Goal: Task Accomplishment & Management: Complete application form

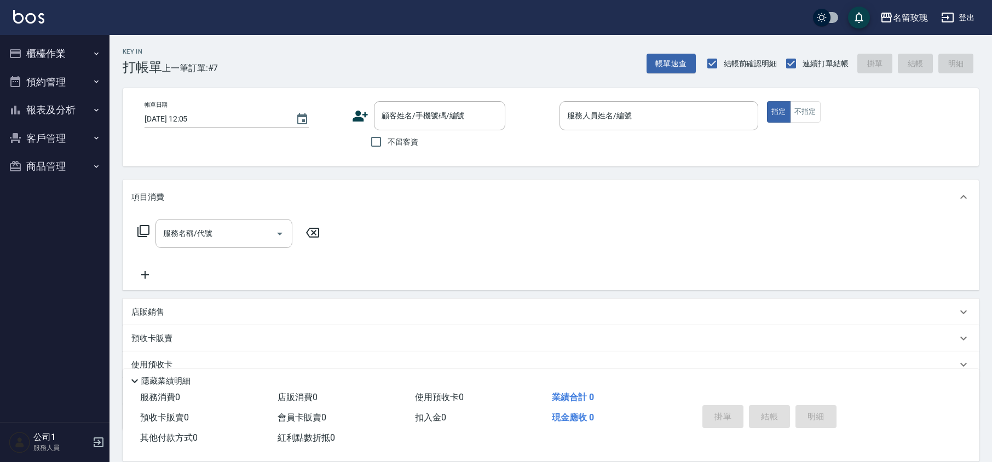
click at [417, 112] on div "顧客姓名/手機號碼/編號 顧客姓名/手機號碼/編號" at bounding box center [439, 115] width 131 height 29
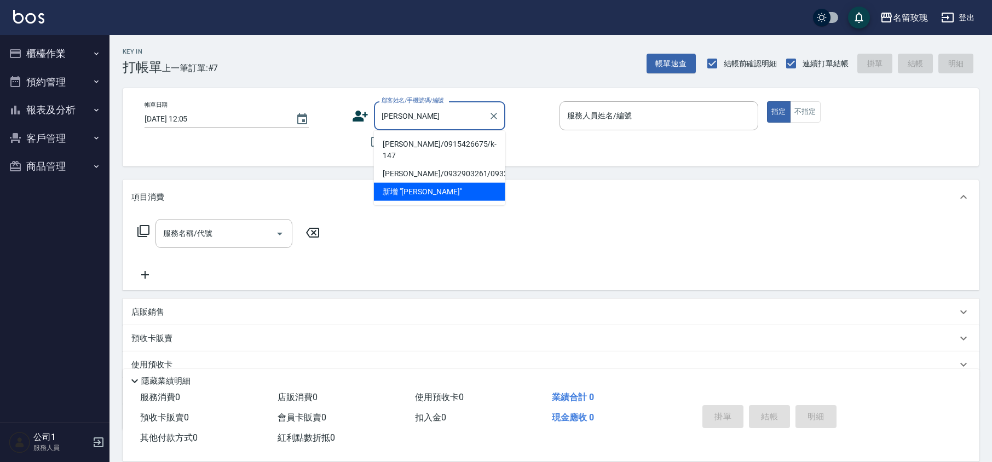
click at [440, 145] on li "[PERSON_NAME]/0915426675/k-147" at bounding box center [439, 150] width 131 height 30
type input "[PERSON_NAME]/0915426675/k-147"
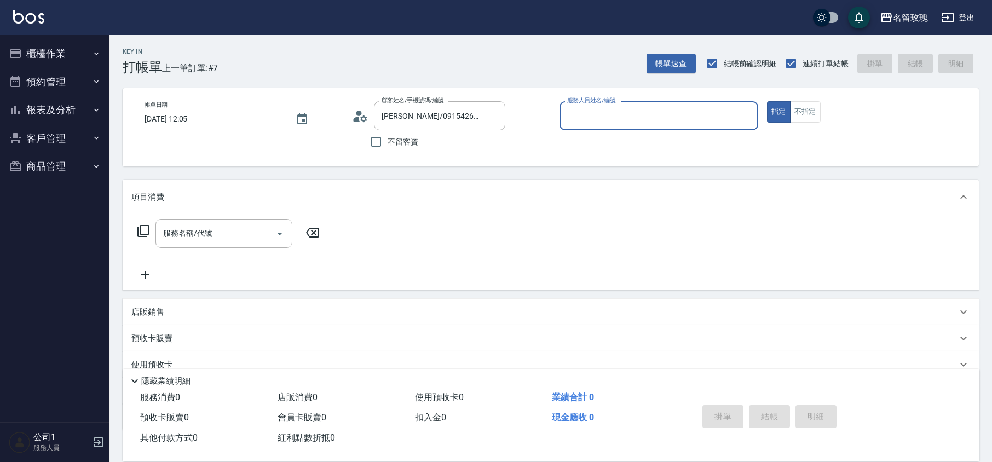
type input "KELLY-5"
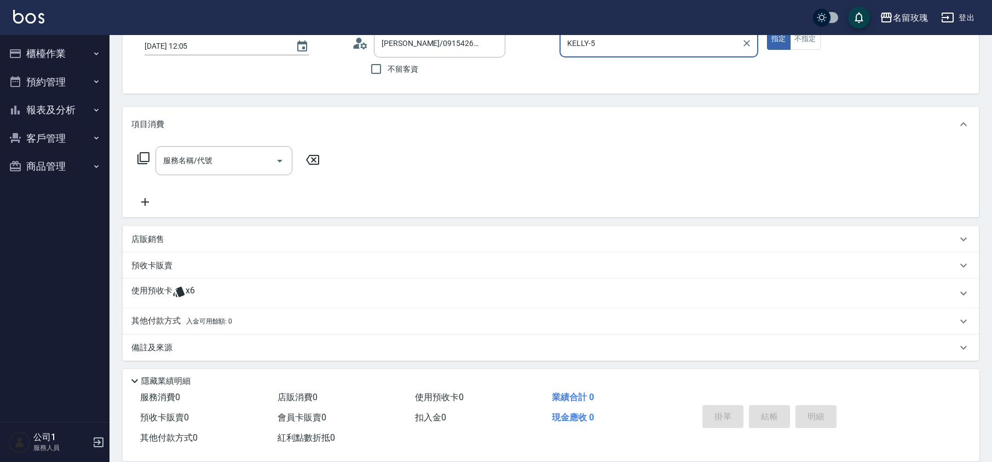
scroll to position [74, 0]
click at [204, 165] on input "服務名稱/代號" at bounding box center [215, 158] width 111 height 19
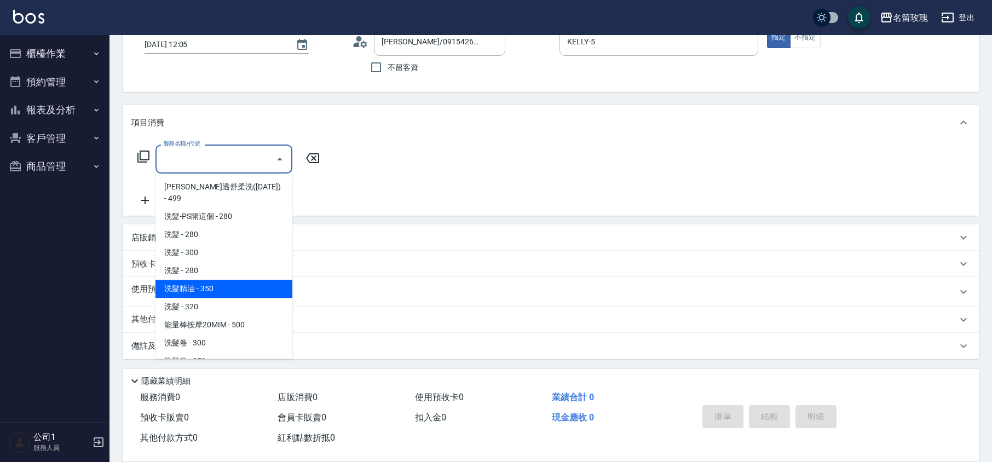
click at [217, 280] on span "洗髮精油 - 350" at bounding box center [223, 289] width 137 height 18
type input "洗髮精油(206)"
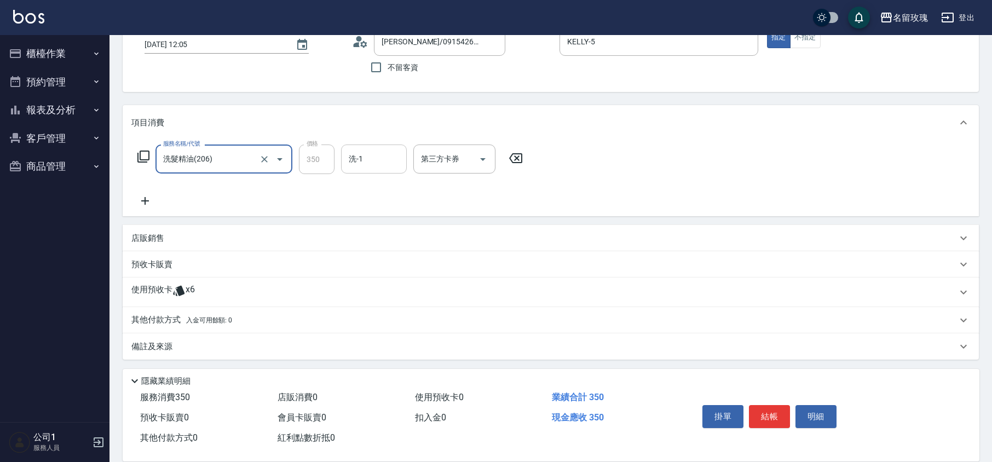
click at [373, 163] on input "洗-1" at bounding box center [374, 158] width 56 height 19
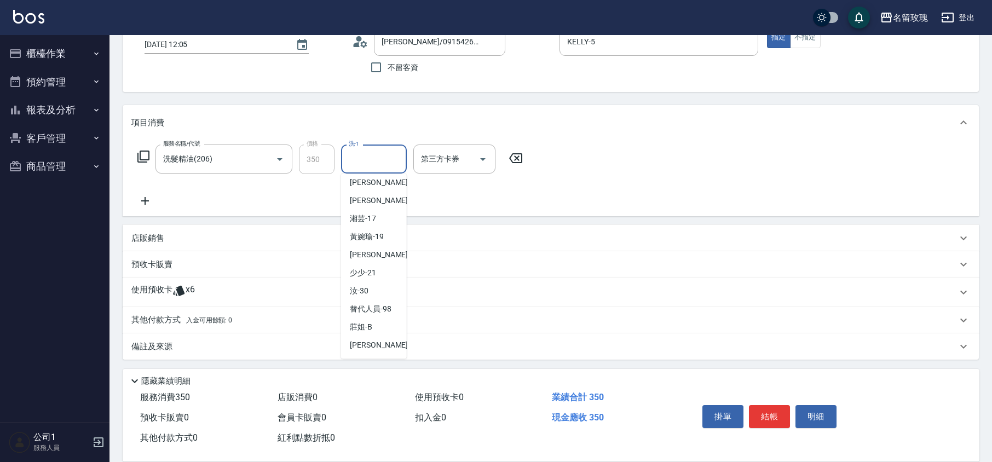
scroll to position [215, 0]
click at [369, 286] on div "汝 -30" at bounding box center [374, 291] width 66 height 18
type input "汝-30"
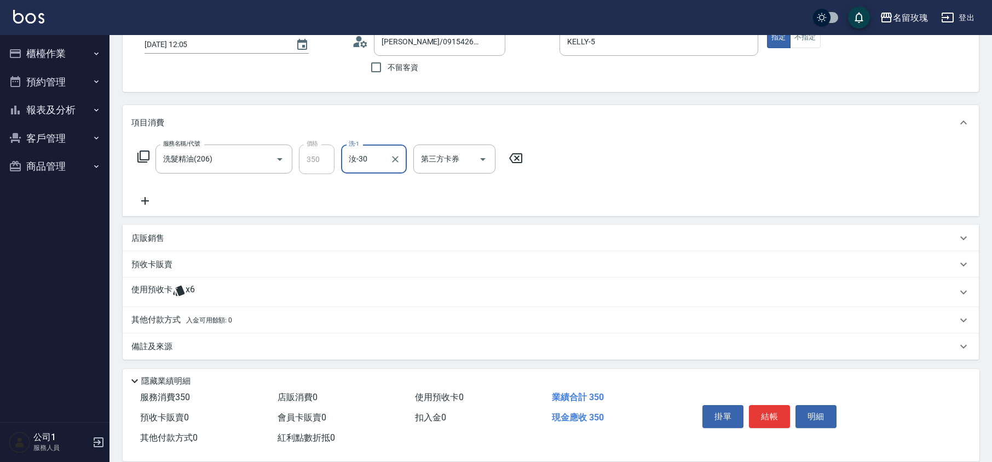
click at [177, 287] on icon at bounding box center [178, 290] width 13 height 13
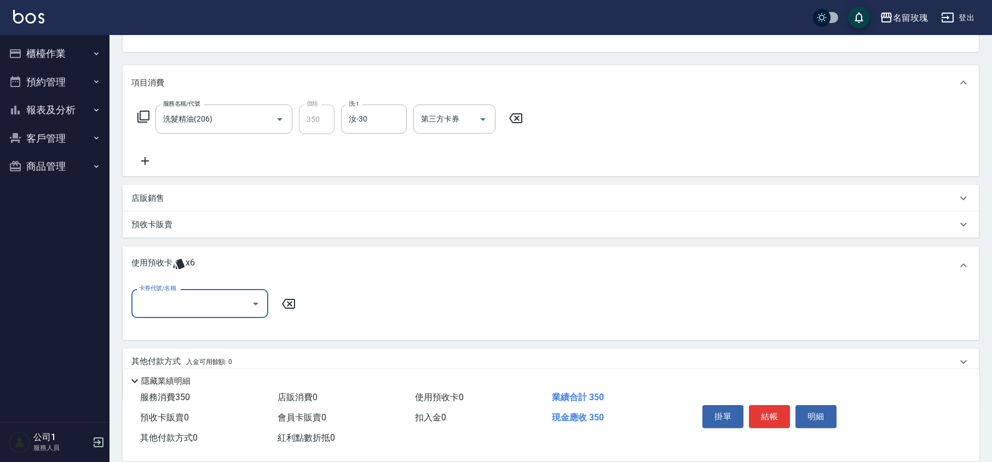
scroll to position [147, 0]
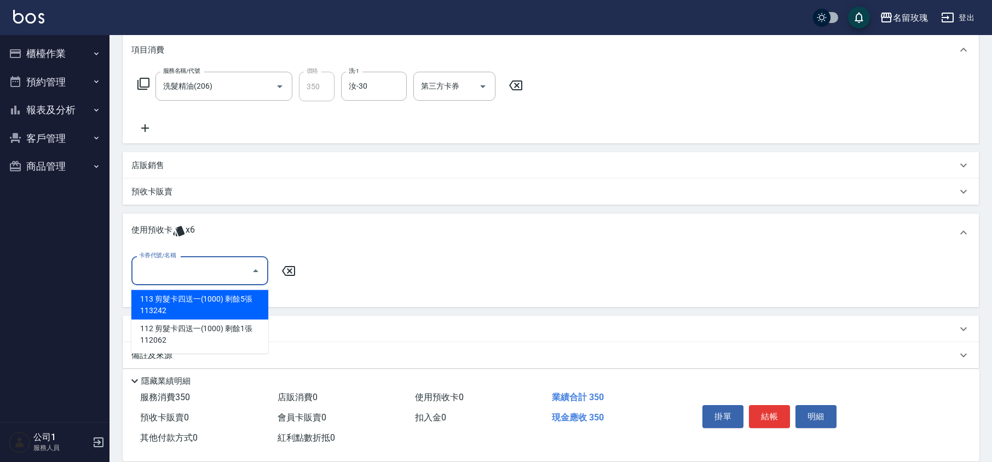
drag, startPoint x: 243, startPoint y: 279, endPoint x: 235, endPoint y: 290, distance: 13.8
click at [243, 278] on input "卡券代號/名稱" at bounding box center [191, 270] width 111 height 19
click at [230, 303] on div "113 剪髮卡四送一(1000) 剩餘5張 113242" at bounding box center [199, 305] width 137 height 30
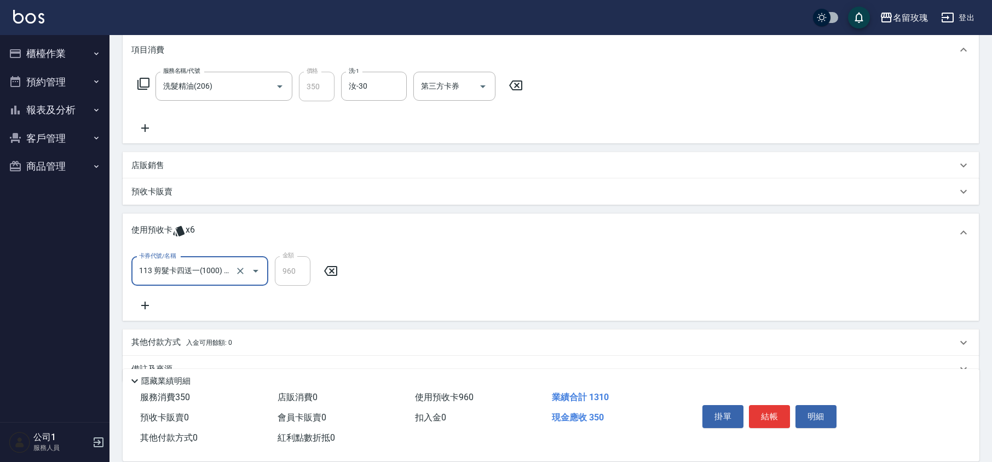
click at [256, 268] on icon "Open" at bounding box center [255, 270] width 13 height 13
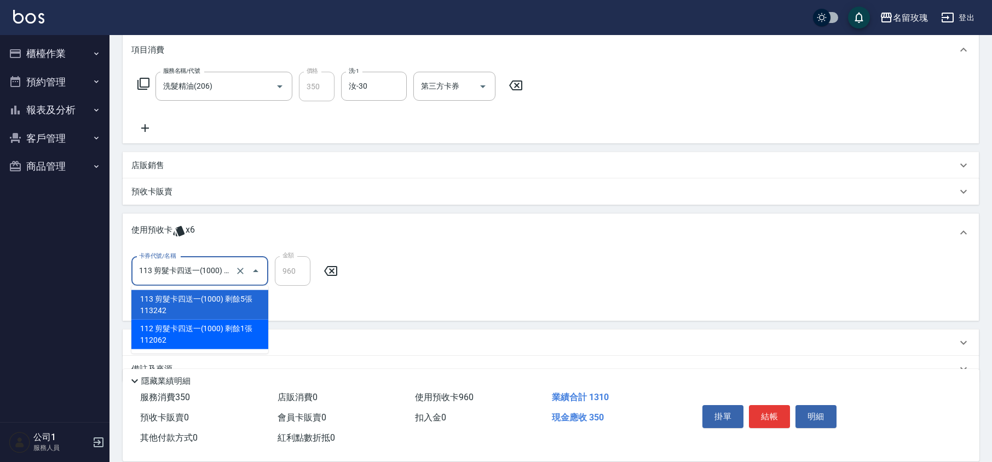
click at [220, 327] on div "112 剪髮卡四送一(1000) 剩餘1張 112062" at bounding box center [199, 335] width 137 height 30
type input "112 剪髮卡四送一(1000) 112062"
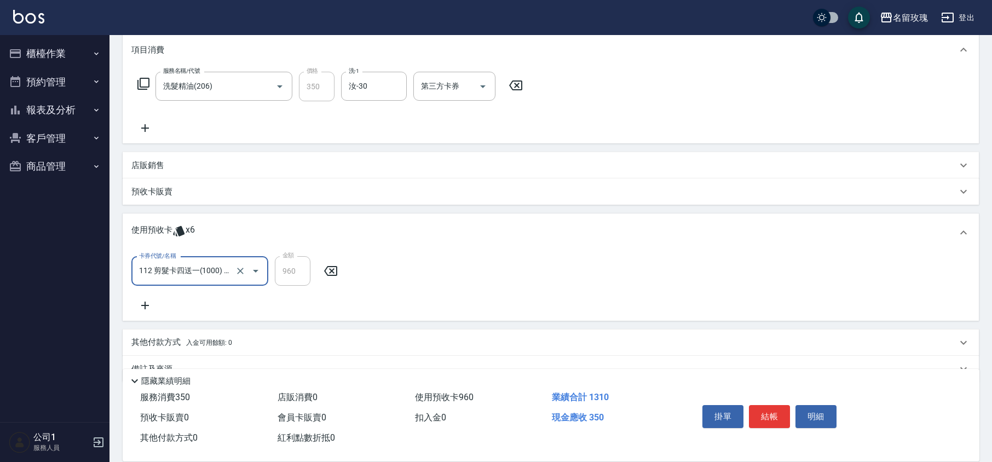
click at [244, 312] on div "卡券代號/名稱 112 剪髮卡四送一(1000) 112062 卡券代號/名稱 金額 960 金額" at bounding box center [551, 286] width 856 height 69
click at [263, 309] on div "卡券代號/名稱 112 剪髮卡四送一(1000) 112062 卡券代號/名稱 金額 960 金額" at bounding box center [550, 284] width 838 height 56
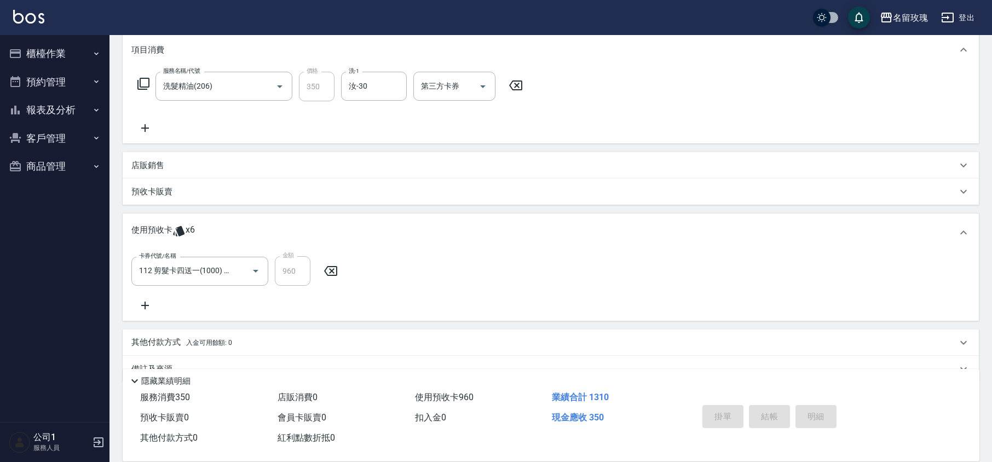
type input "[DATE] 13:07"
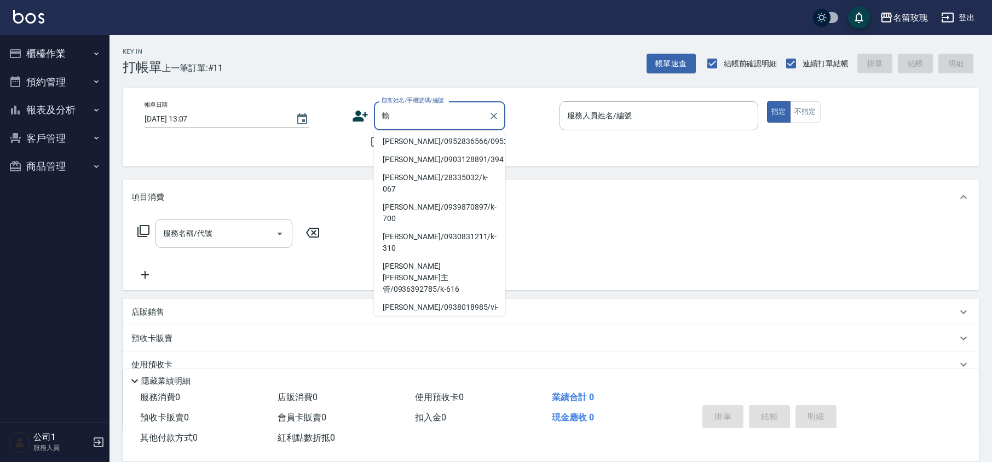
scroll to position [0, 0]
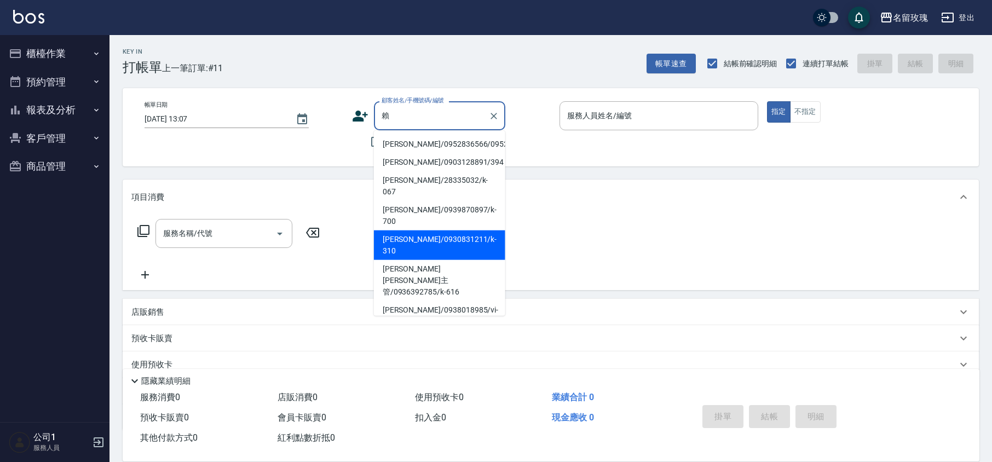
click at [401, 230] on li "[PERSON_NAME]/0930831211/k-310" at bounding box center [439, 245] width 131 height 30
type input "[PERSON_NAME]/0930831211/k-310"
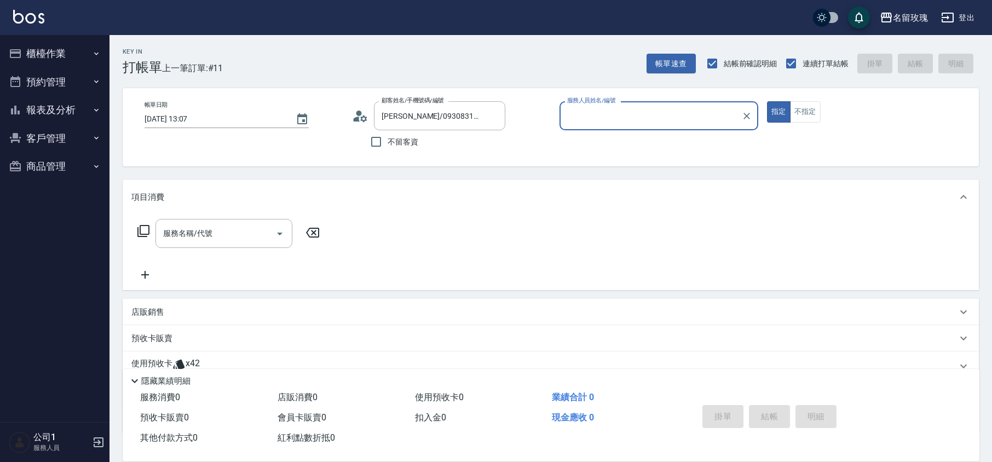
type input "KELLY-5"
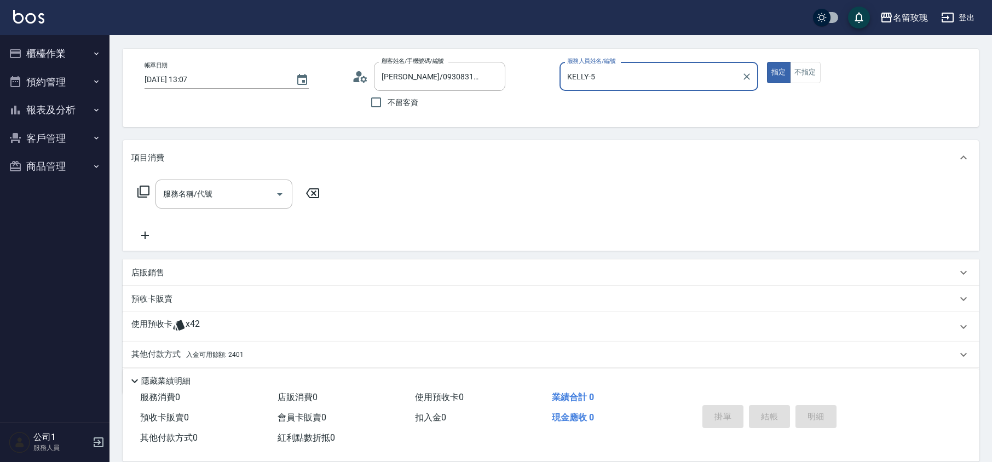
scroll to position [74, 0]
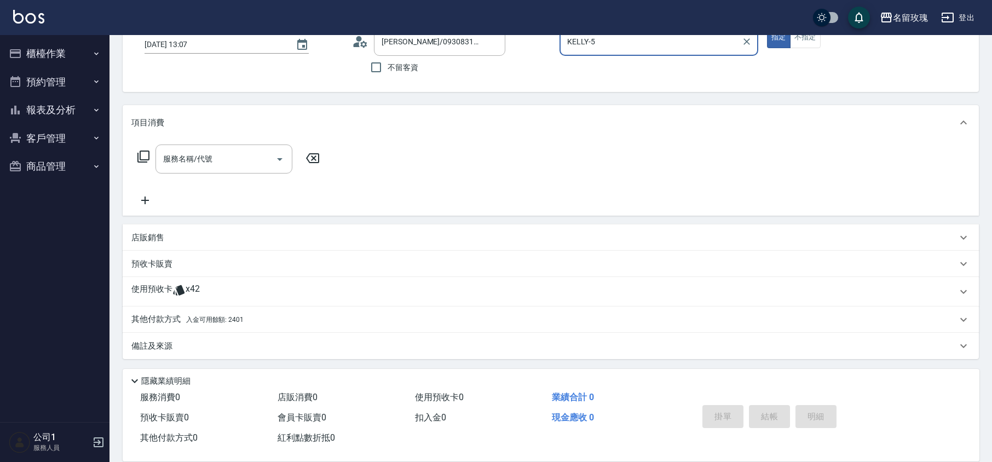
click at [199, 298] on span "x42" at bounding box center [193, 291] width 14 height 16
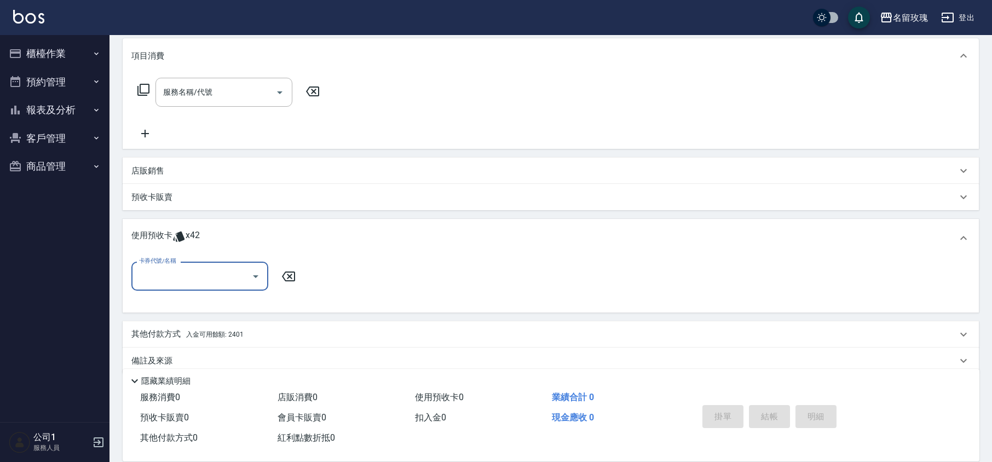
scroll to position [154, 0]
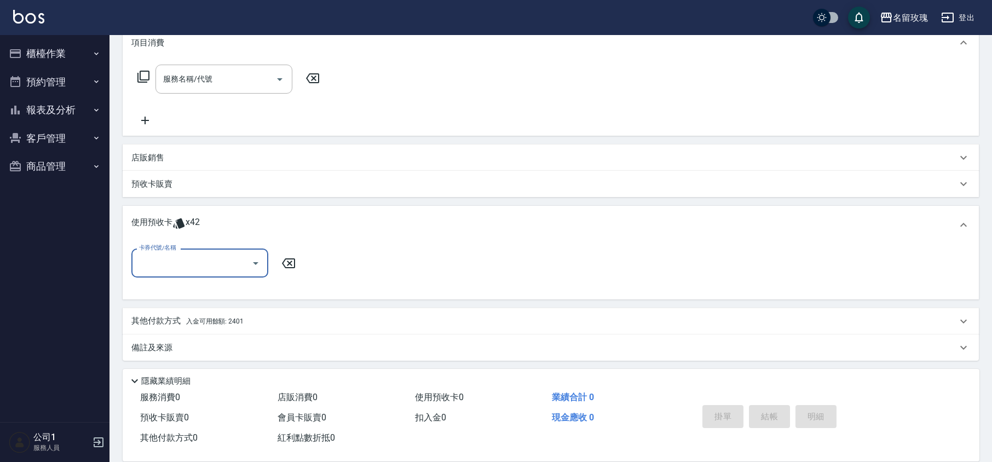
click at [252, 264] on icon "Open" at bounding box center [255, 263] width 13 height 13
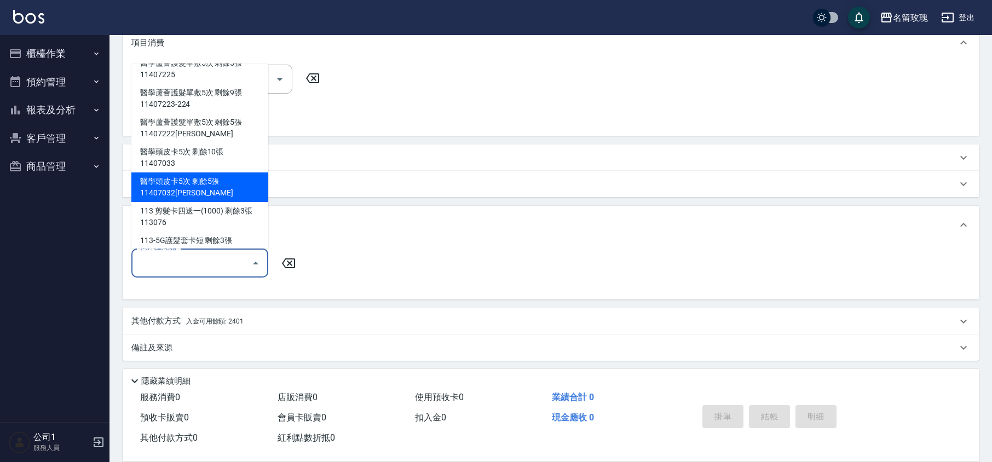
scroll to position [49, 0]
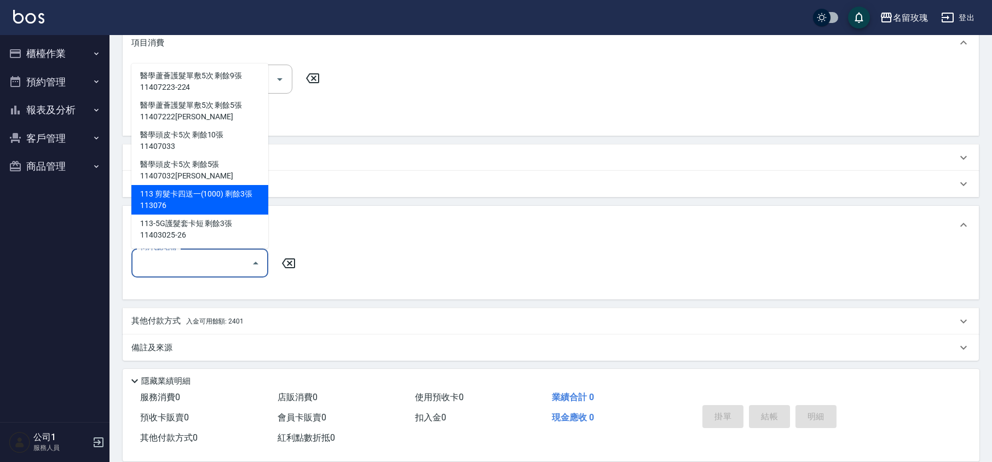
click at [228, 198] on div "113 剪髮卡四送一(1000) 剩餘3張 113076" at bounding box center [199, 200] width 137 height 30
type input "113 剪髮卡四送一(1000) 113076"
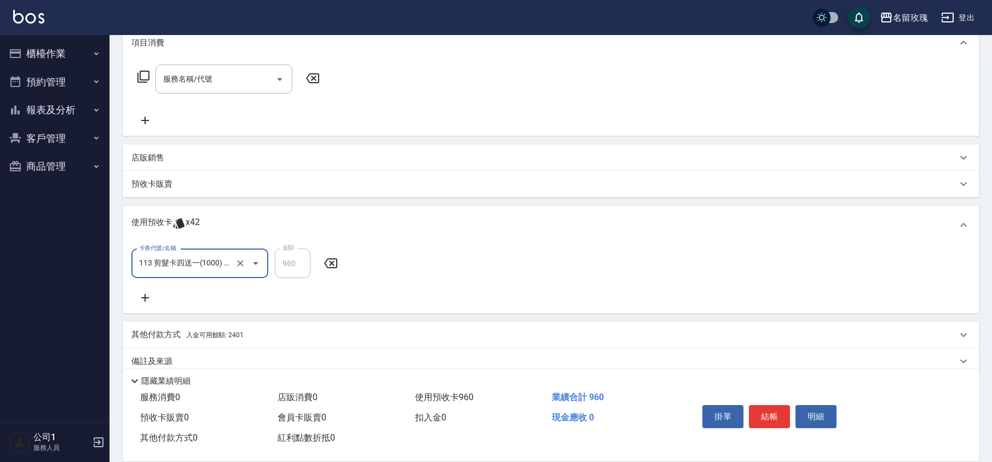
click at [152, 293] on icon at bounding box center [144, 297] width 27 height 13
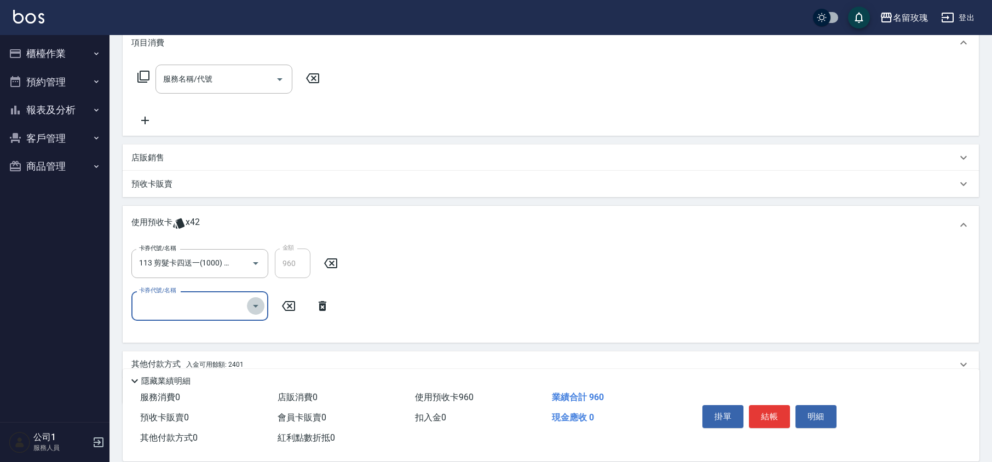
click at [254, 305] on icon "Open" at bounding box center [255, 306] width 5 height 3
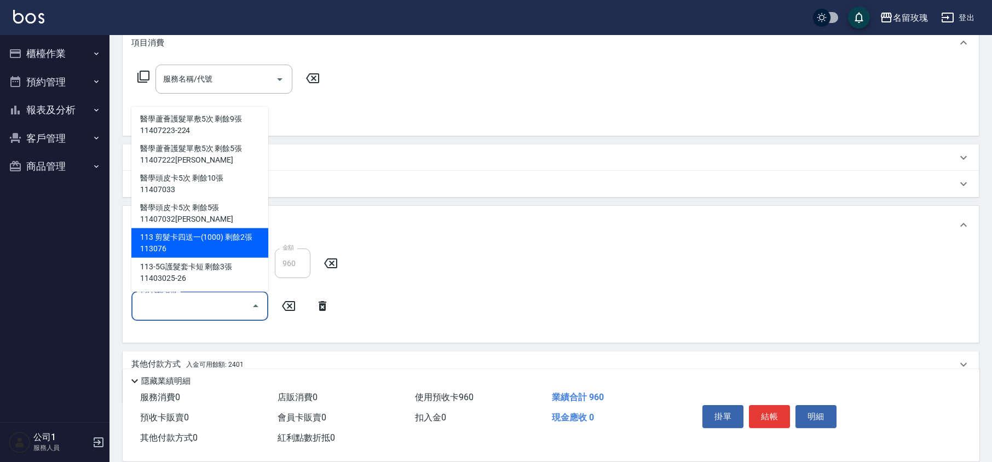
click at [217, 239] on div "113 剪髮卡四送一(1000) 剩餘2張 113076" at bounding box center [199, 243] width 137 height 30
type input "113 剪髮卡四送一(1000) 113076"
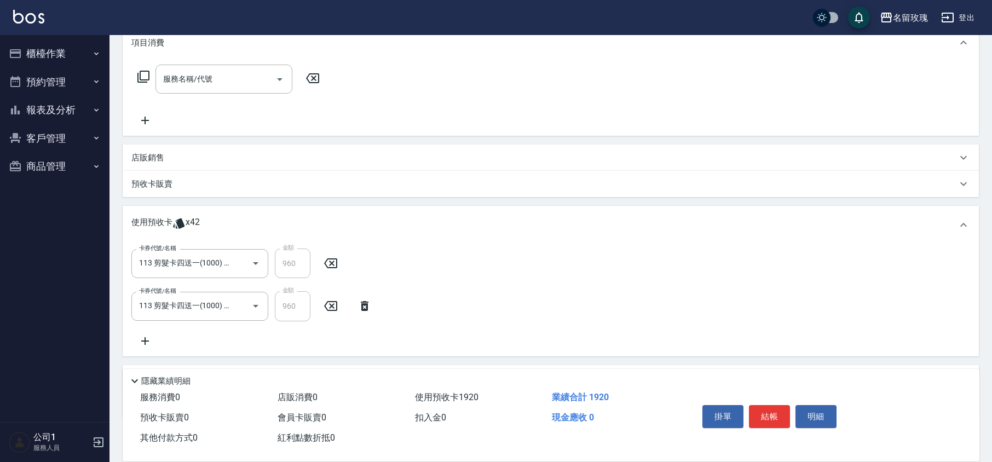
click at [150, 329] on div "卡券代號/名稱 113 剪髮卡四送一(1000) 113076 卡券代號/名稱 金額 960 金額 卡券代號/名稱 113 剪髮卡四送一(1000) 1130…" at bounding box center [550, 297] width 838 height 99
click at [147, 337] on icon at bounding box center [144, 340] width 27 height 13
click at [257, 348] on icon "Open" at bounding box center [255, 349] width 5 height 3
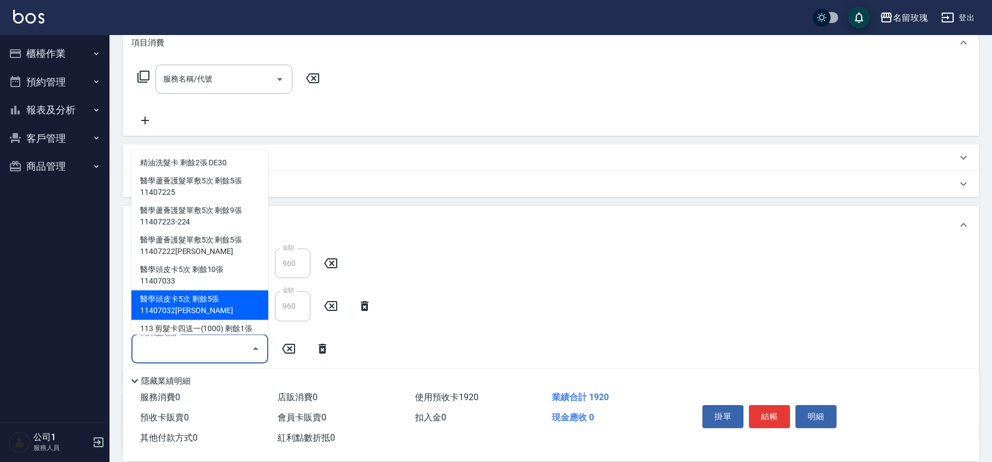
click at [226, 302] on div "醫學頭皮卡5次 剩餘5張 11407032[PERSON_NAME]" at bounding box center [199, 306] width 137 height 30
type input "醫學頭皮卡5次 11407032[PERSON_NAME]"
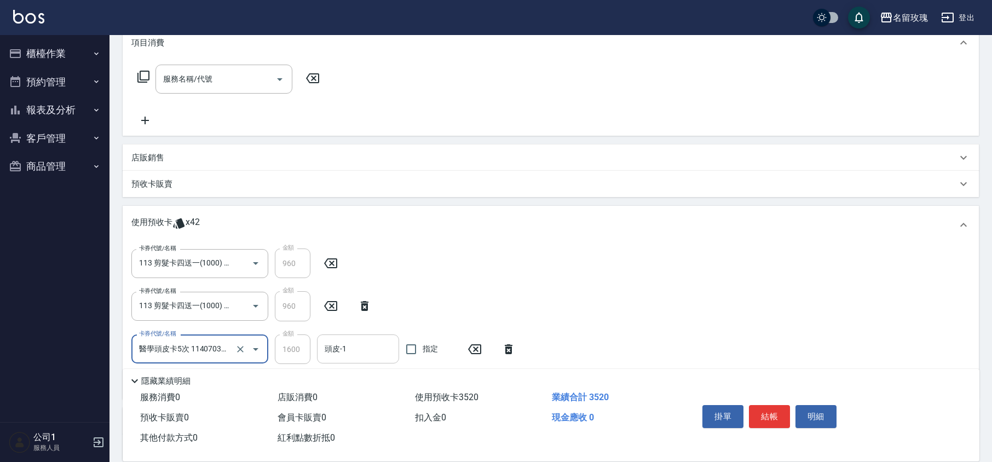
click at [373, 351] on input "頭皮-1" at bounding box center [358, 348] width 72 height 19
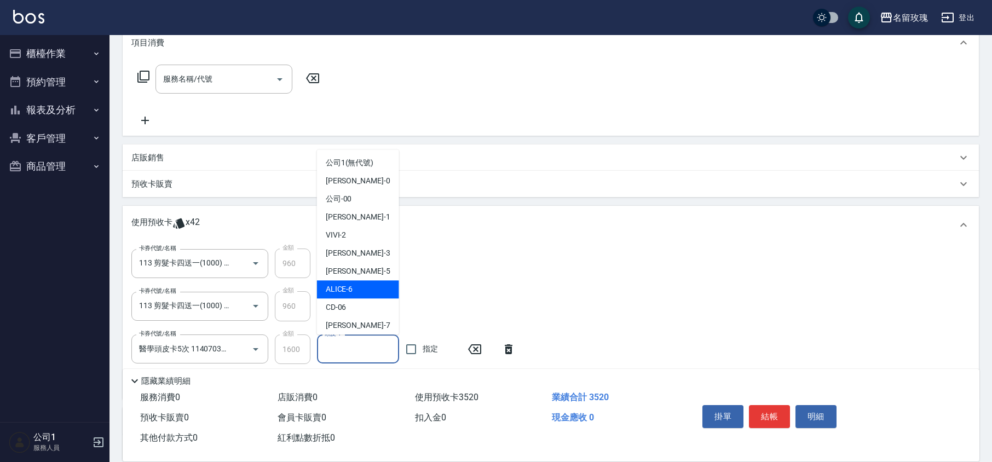
scroll to position [204, 0]
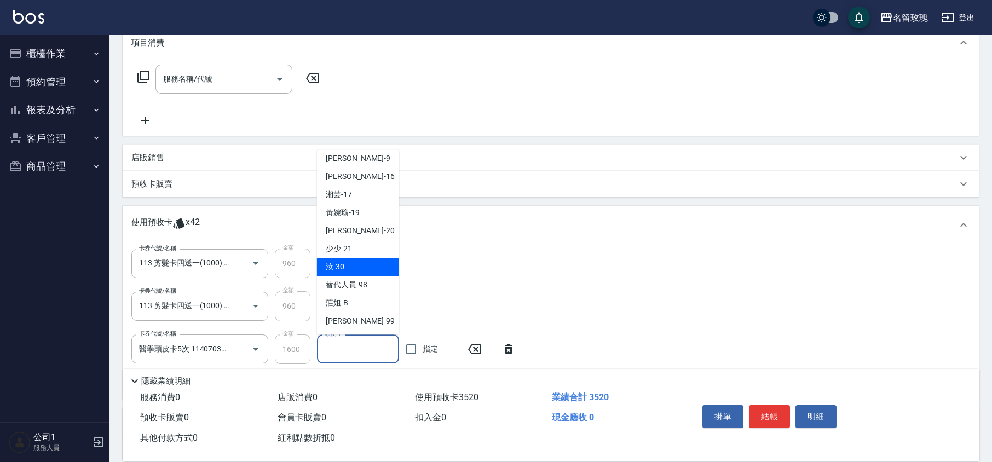
click at [355, 268] on div "汝 -30" at bounding box center [358, 267] width 82 height 18
type input "汝-30"
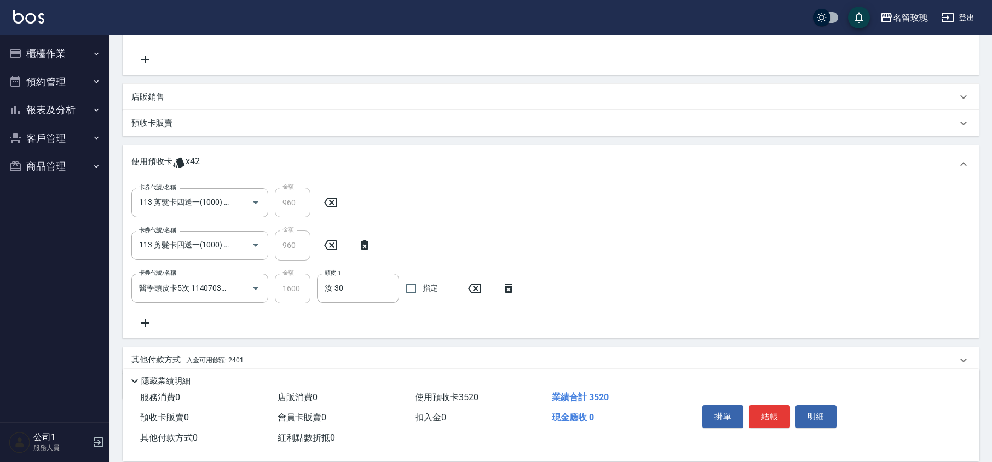
scroll to position [255, 0]
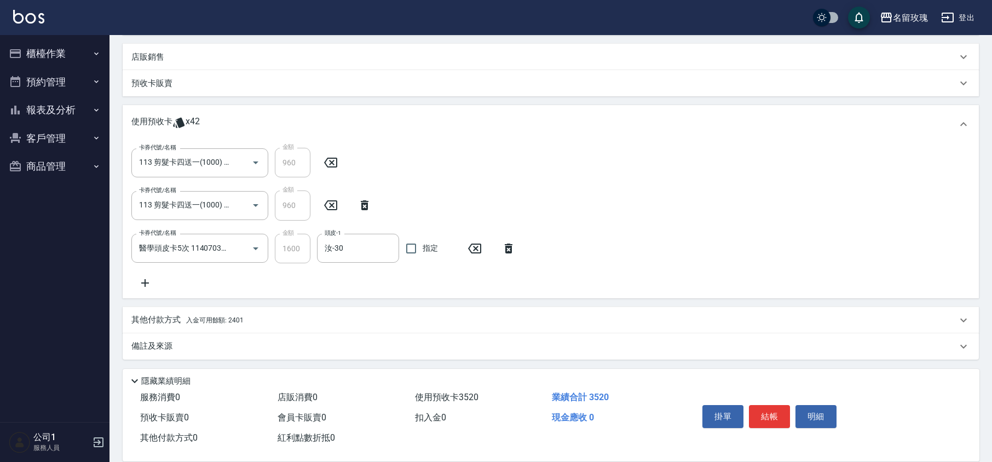
click at [154, 287] on icon at bounding box center [144, 282] width 27 height 13
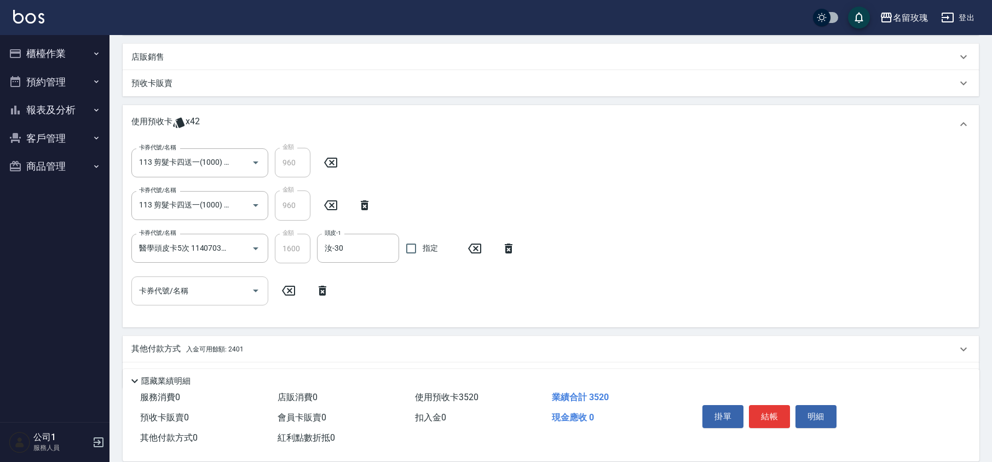
click at [257, 294] on icon "Open" at bounding box center [255, 290] width 13 height 13
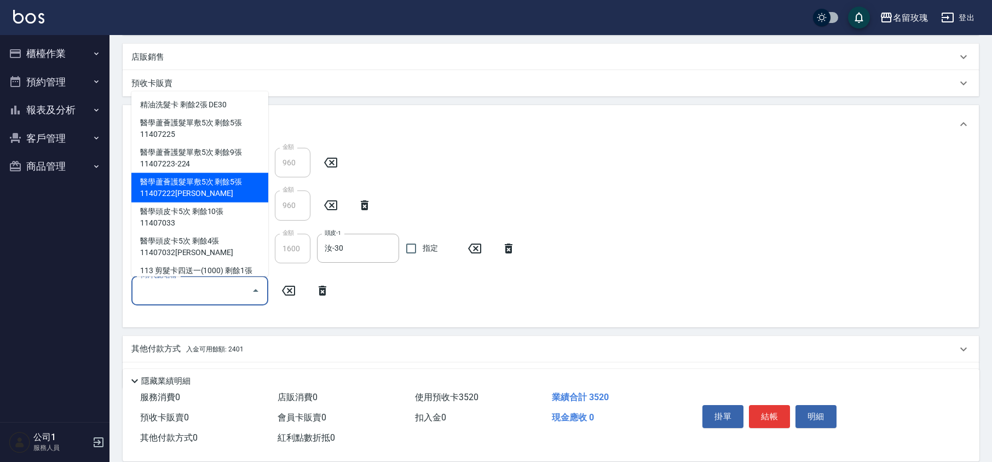
click at [217, 187] on div "醫學蘆薈護髮單敷5次 剩餘5張 11407222[PERSON_NAME]" at bounding box center [199, 188] width 137 height 30
type input "醫學蘆薈護髮單敷5次 11407222[PERSON_NAME]"
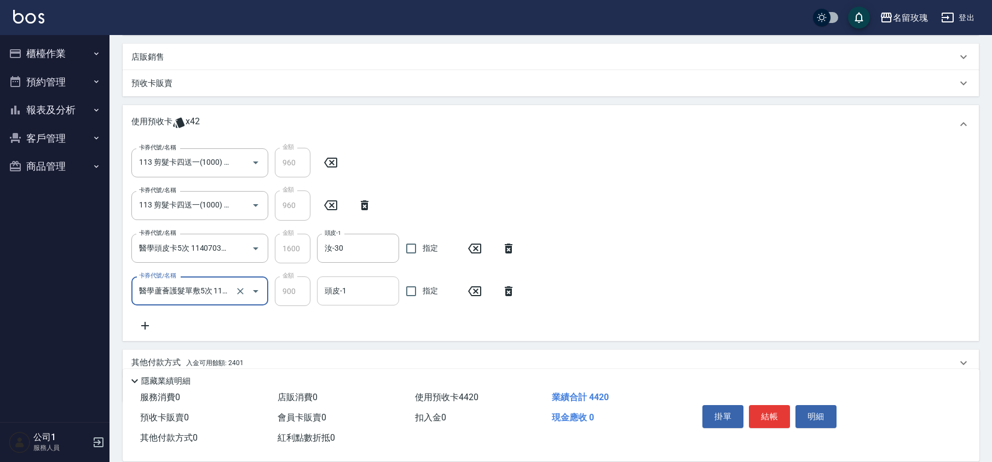
click at [371, 294] on input "頭皮-1" at bounding box center [358, 290] width 72 height 19
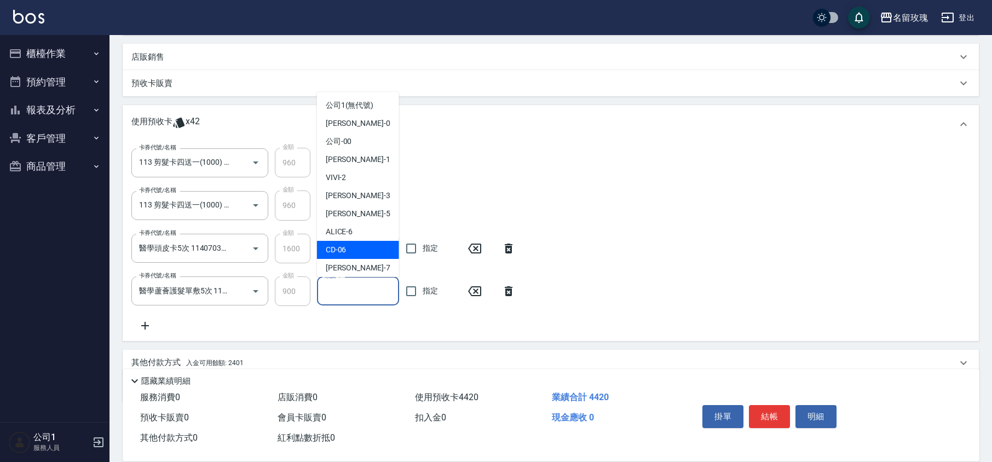
scroll to position [204, 0]
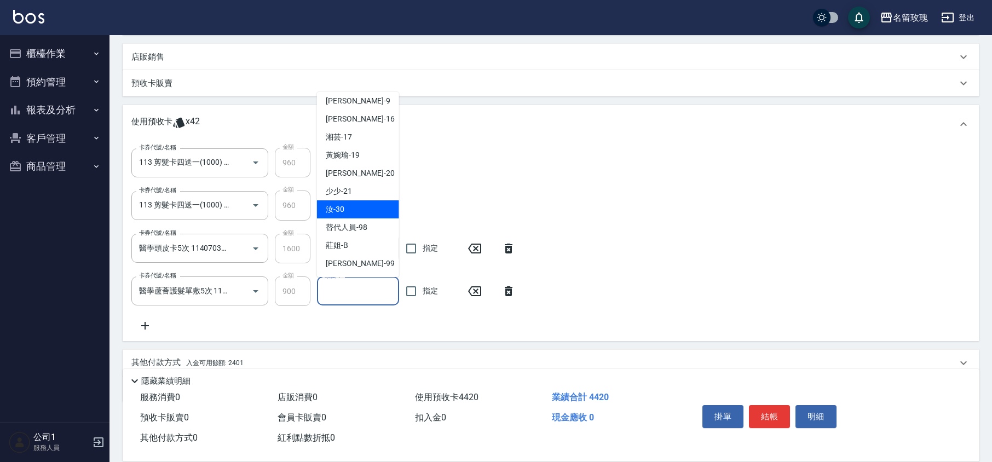
click at [354, 205] on div "汝 -30" at bounding box center [358, 209] width 82 height 18
type input "汝-30"
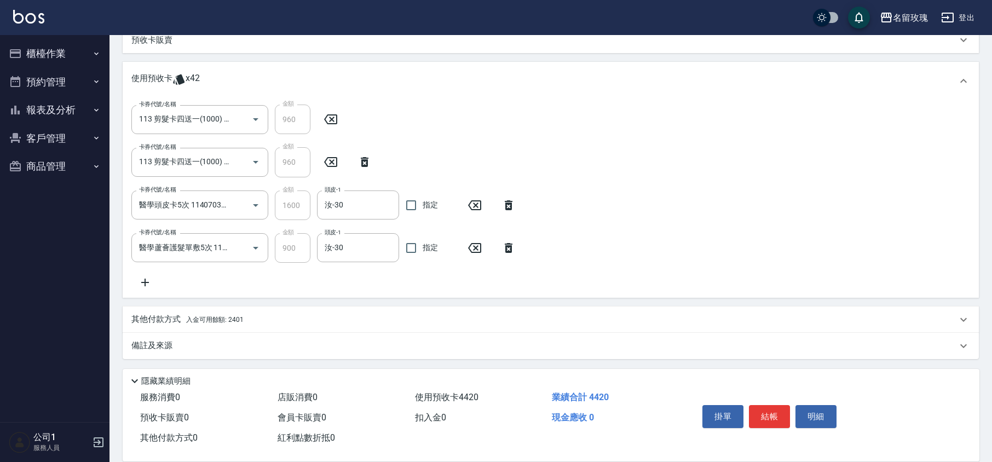
click at [171, 342] on p "備註及來源" at bounding box center [151, 345] width 41 height 11
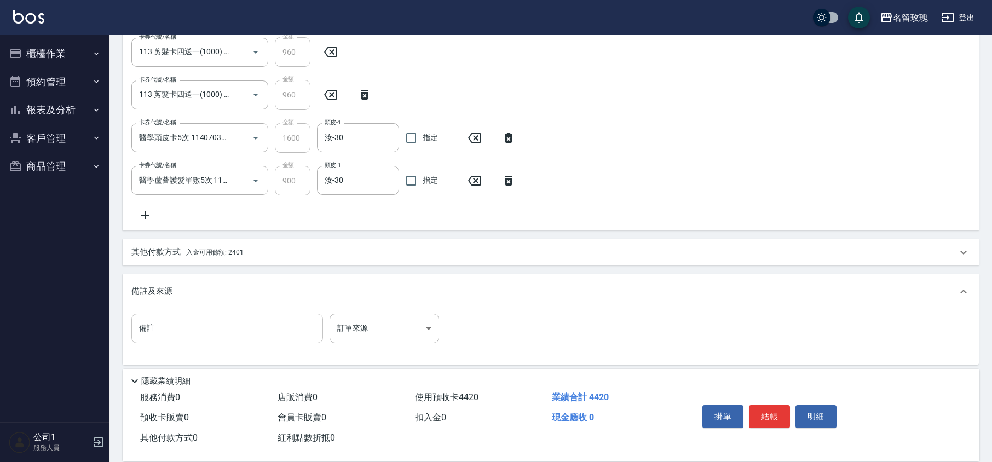
scroll to position [368, 0]
click at [192, 335] on input "備註" at bounding box center [227, 326] width 192 height 30
type input "老公剪 自己"
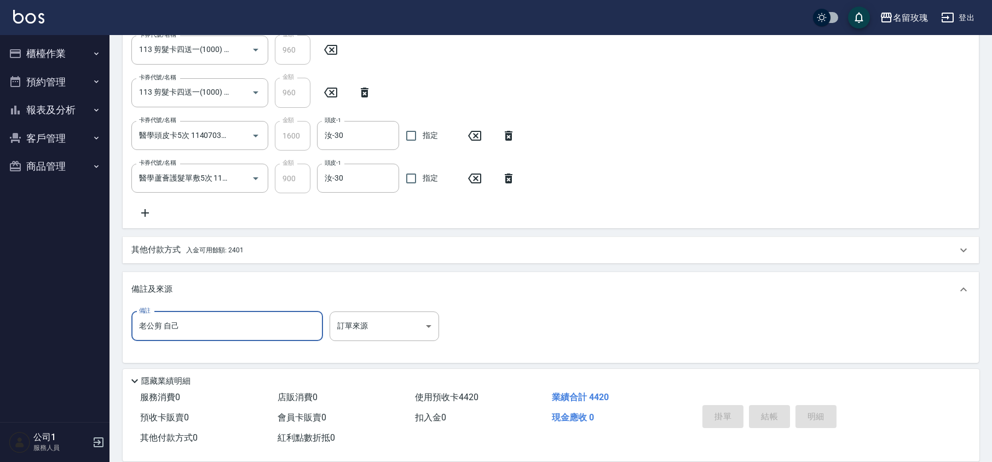
type input "[DATE] 13:08"
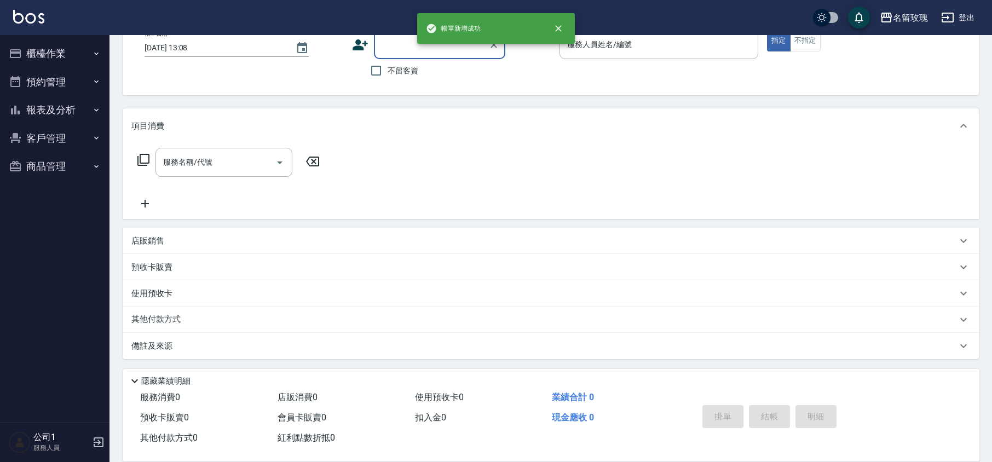
scroll to position [0, 0]
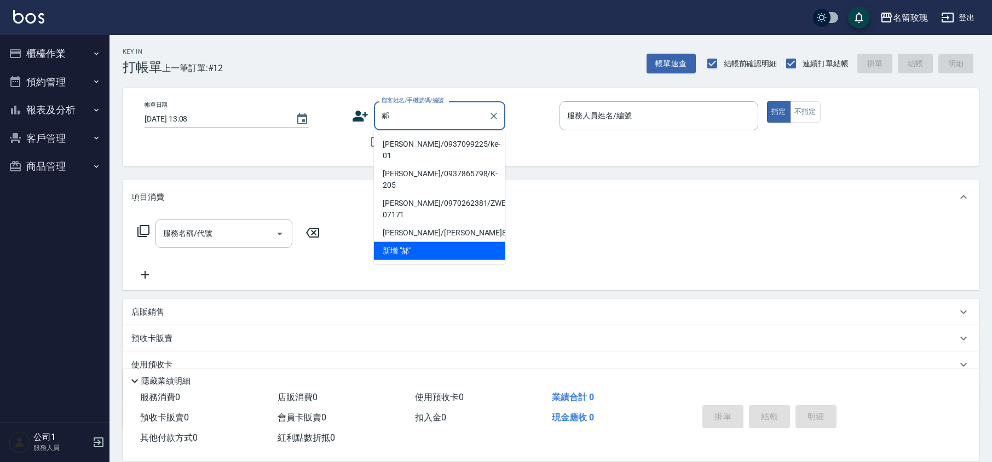
click at [449, 142] on li "[PERSON_NAME]/0937099225/ke-01" at bounding box center [439, 150] width 131 height 30
type input "[PERSON_NAME]/0937099225/ke-01"
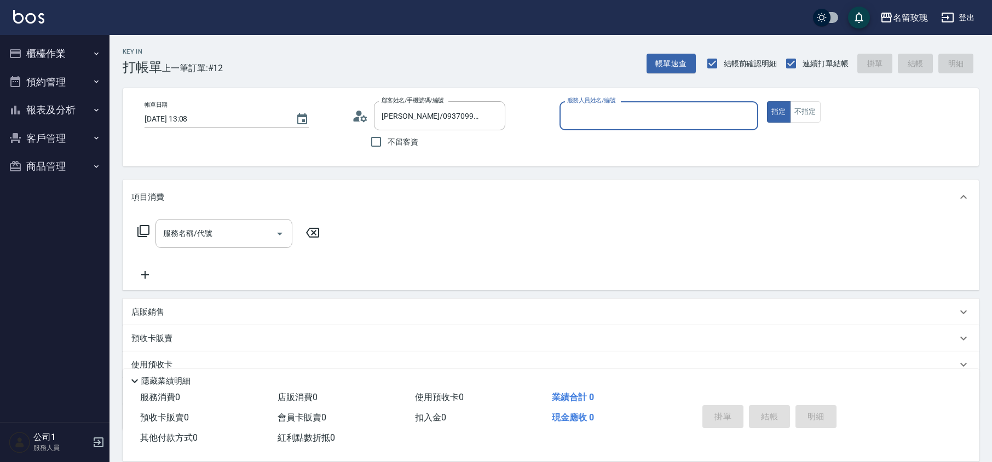
type input "KELLY-5"
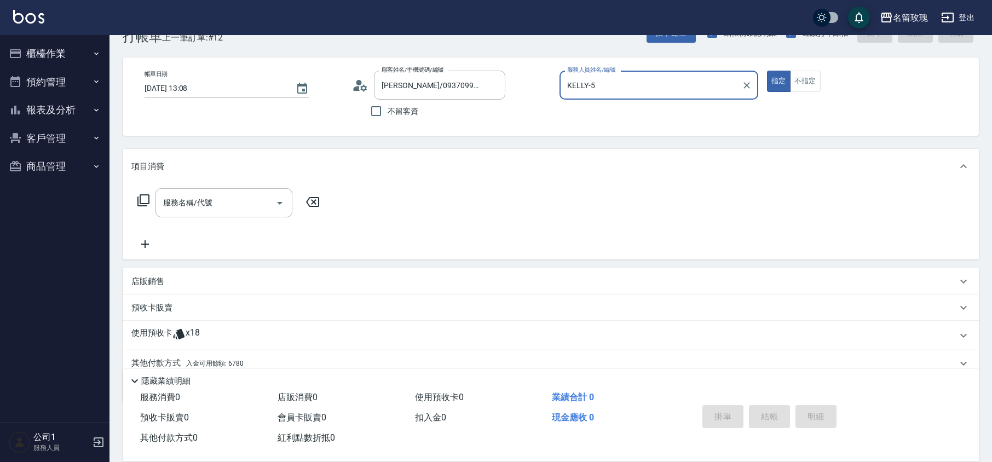
scroll to position [74, 0]
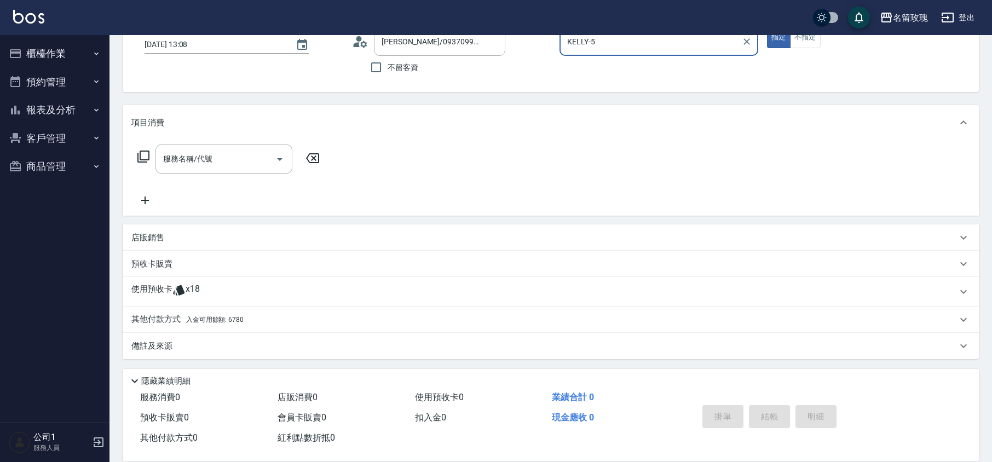
click at [176, 294] on icon at bounding box center [178, 290] width 11 height 10
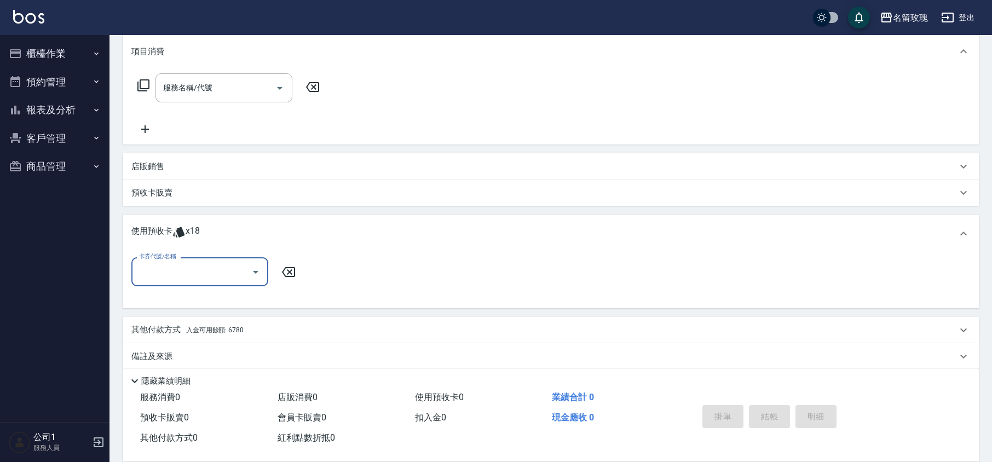
scroll to position [150, 0]
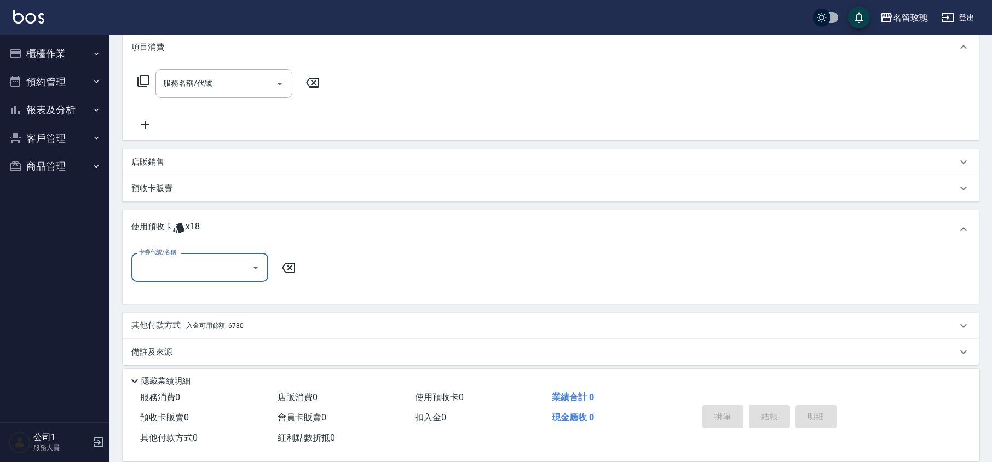
click at [248, 266] on button "Open" at bounding box center [256, 268] width 18 height 18
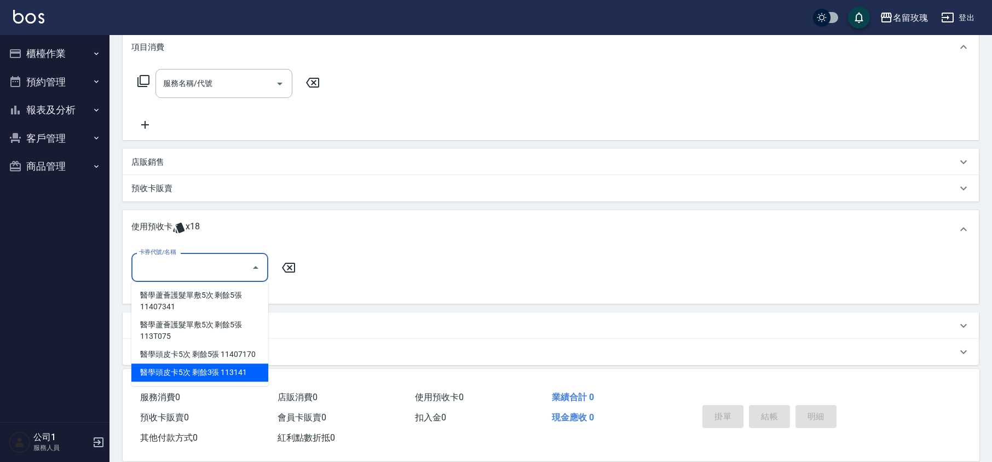
click at [250, 377] on div "醫學頭皮卡5次 剩餘3張 113141" at bounding box center [199, 372] width 137 height 18
type input "醫學頭皮卡5次 113141"
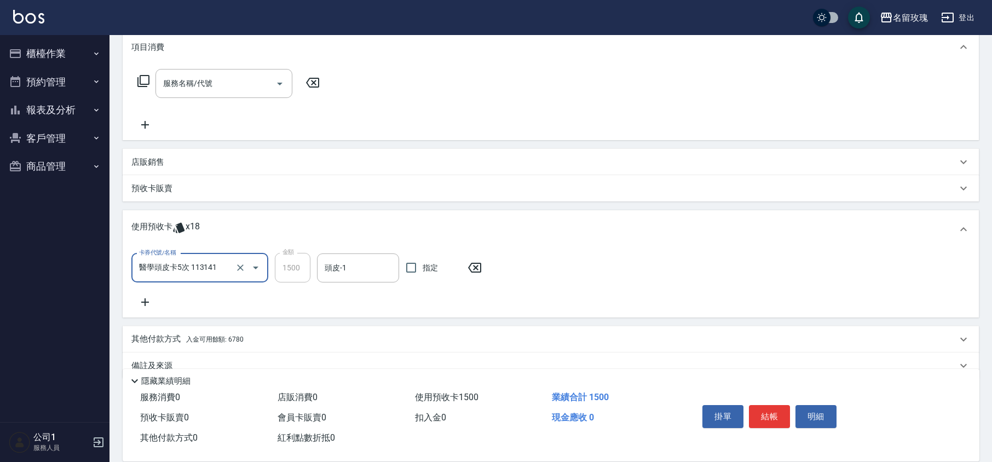
drag, startPoint x: 348, startPoint y: 265, endPoint x: 349, endPoint y: 285, distance: 19.2
click at [349, 265] on input "頭皮-1" at bounding box center [358, 267] width 72 height 19
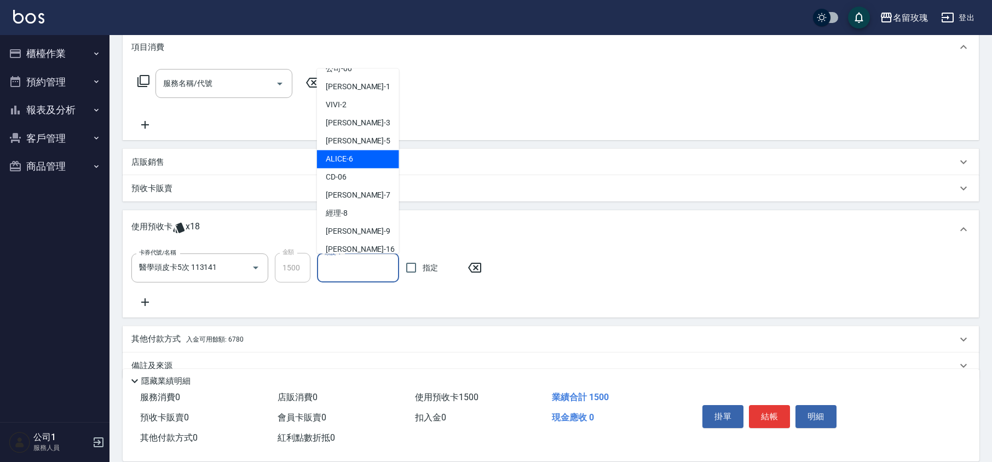
scroll to position [204, 0]
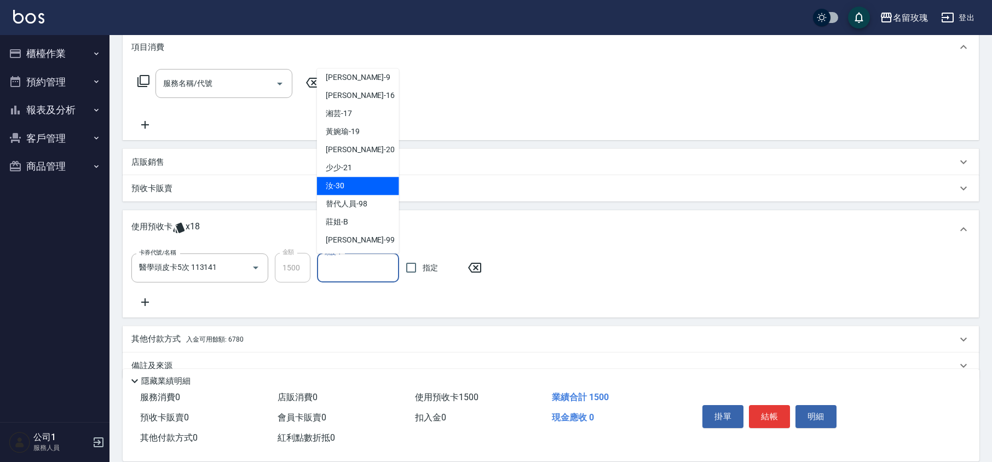
click at [366, 187] on div "汝 -30" at bounding box center [358, 186] width 82 height 18
type input "汝-30"
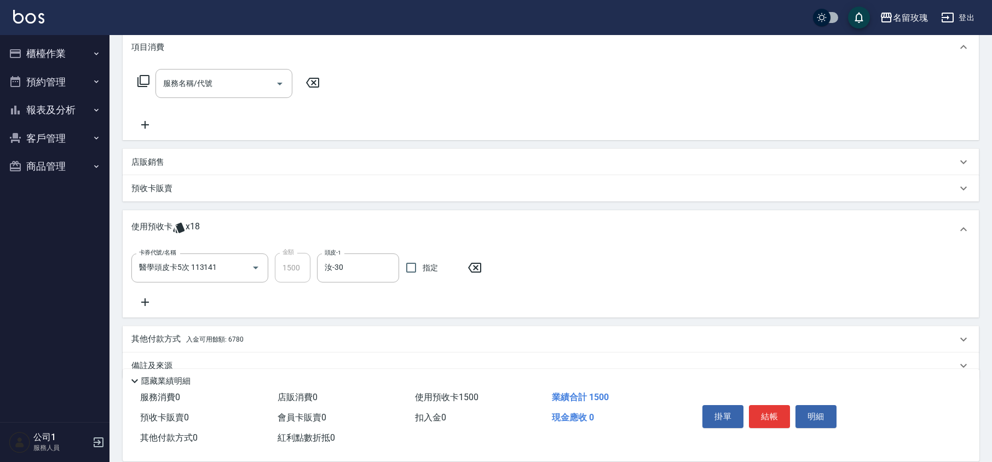
click at [140, 303] on icon at bounding box center [144, 302] width 27 height 13
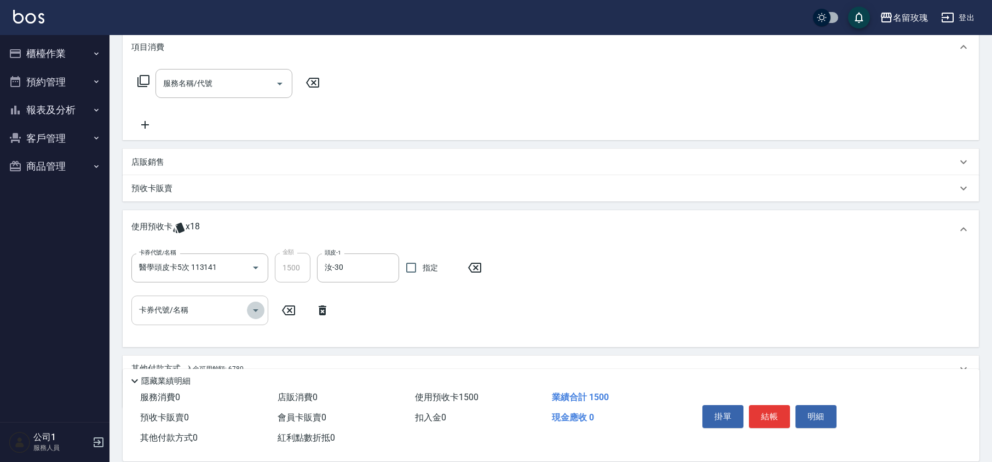
click at [256, 310] on icon "Open" at bounding box center [255, 310] width 5 height 3
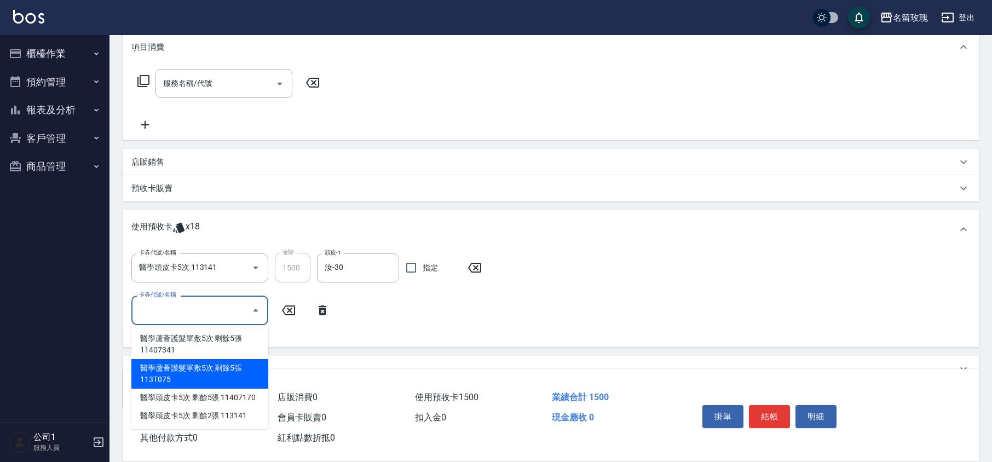
click at [230, 369] on div "醫學蘆薈護髮單敷5次 剩餘5張 113T075" at bounding box center [199, 374] width 137 height 30
type input "醫學蘆薈護髮單敷5次 113T075"
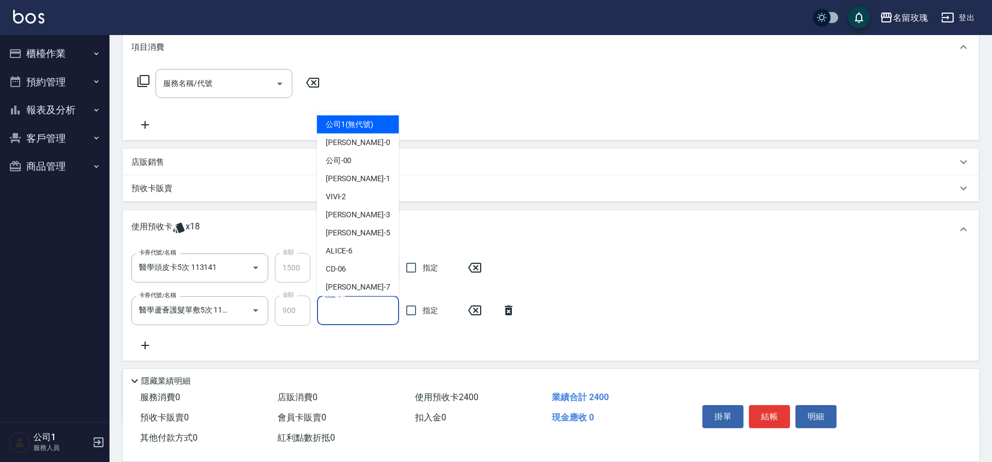
click at [346, 316] on input "頭皮-1" at bounding box center [358, 310] width 72 height 19
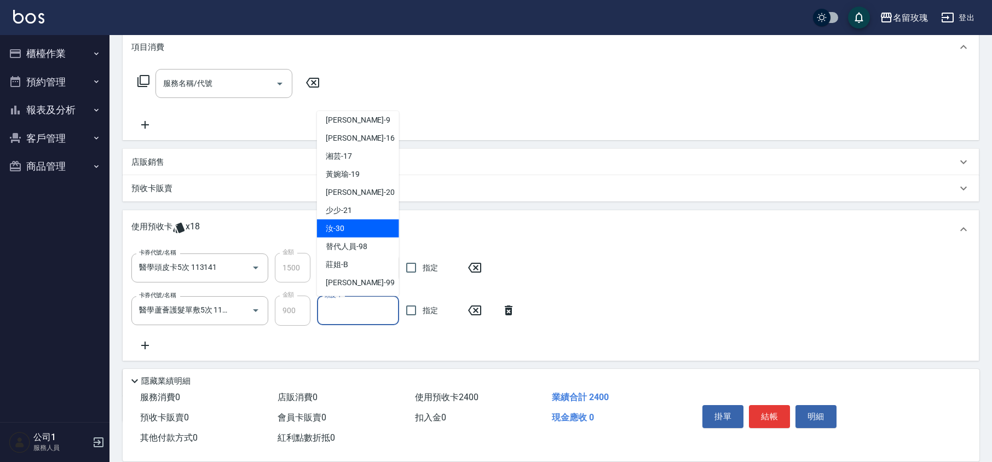
click at [348, 224] on div "汝 -30" at bounding box center [358, 228] width 82 height 18
type input "汝-30"
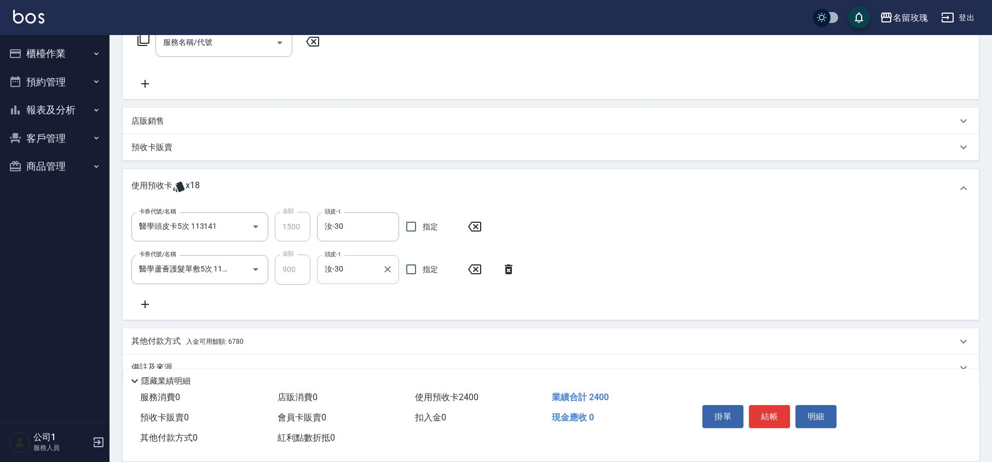
scroll to position [213, 0]
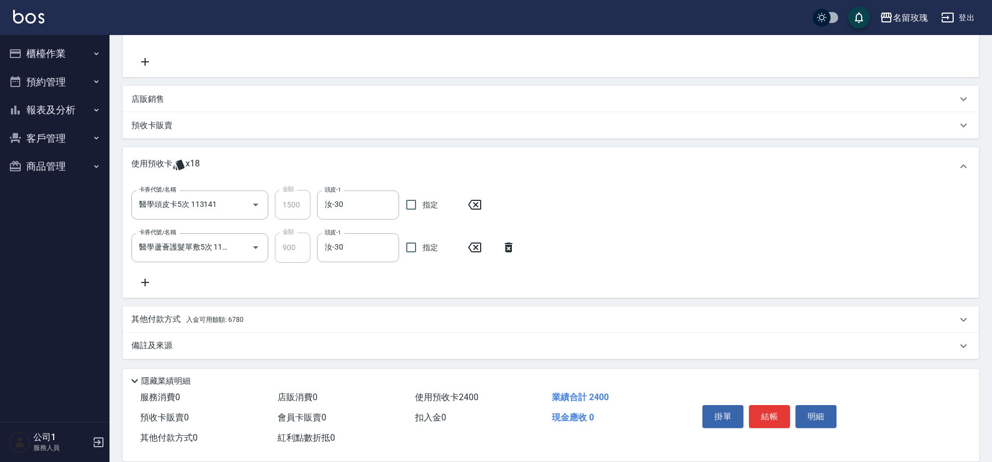
click at [348, 283] on div "卡券代號/名稱 醫學頭皮卡5次 113141 卡券代號/名稱 金額 1500 金額 頭皮-1 汝-30 頭皮-1 指定 卡券代號/名稱 醫學蘆薈護髮單敷5次 …" at bounding box center [550, 239] width 838 height 99
type input "[DATE] 13:09"
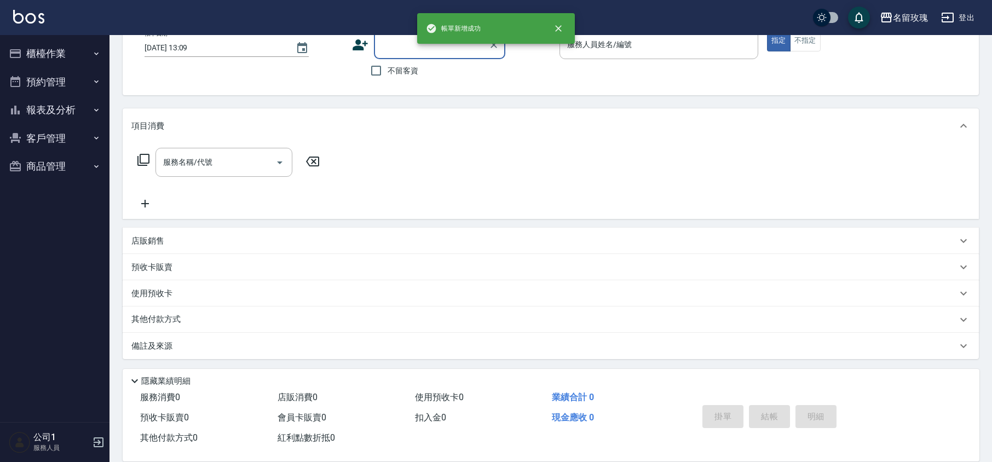
scroll to position [0, 0]
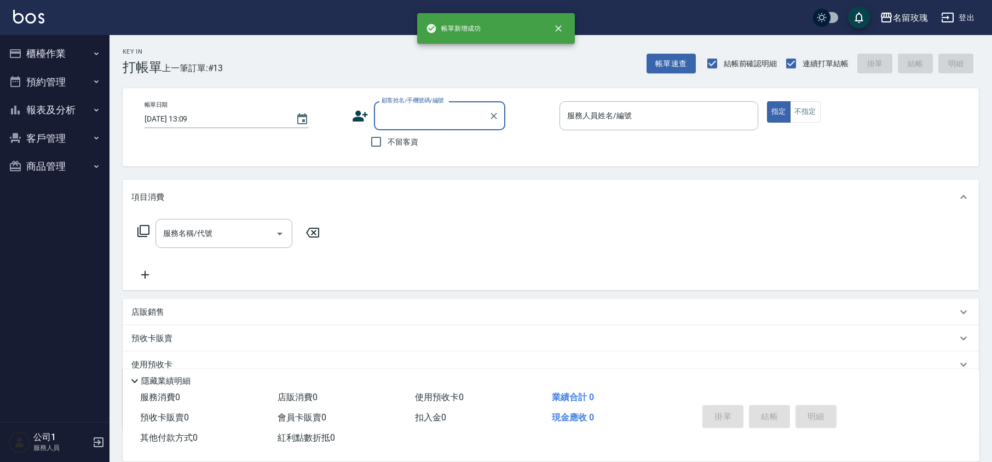
click at [23, 49] on button "櫃檯作業" at bounding box center [54, 53] width 101 height 28
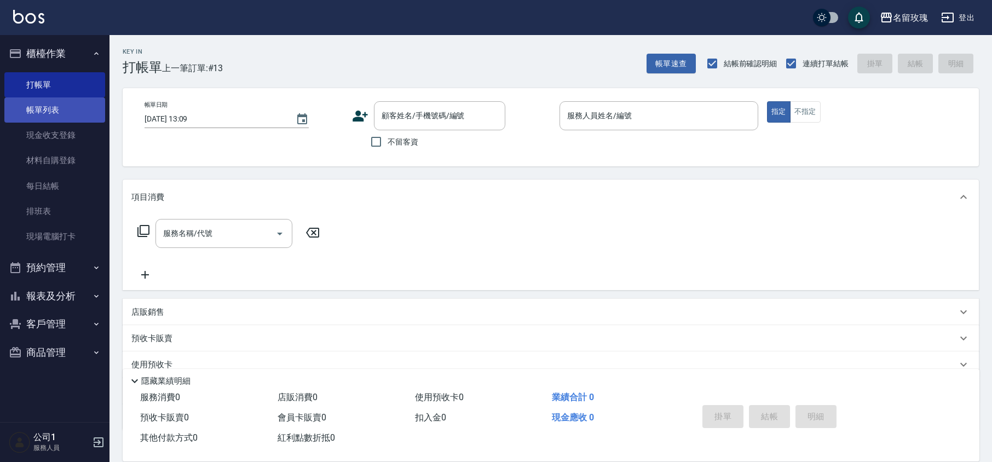
click at [66, 118] on link "帳單列表" at bounding box center [54, 109] width 101 height 25
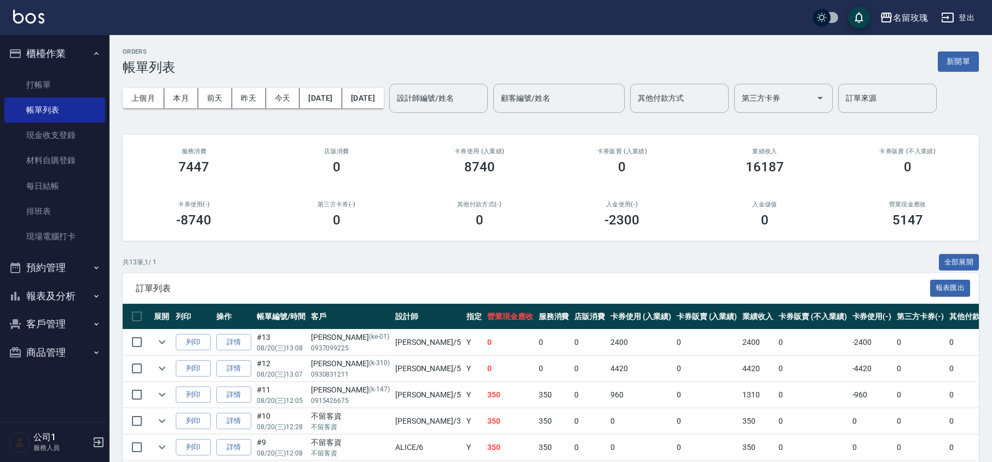
click at [426, 93] on div "上個月 本月 [DATE] [DATE] [DATE] [DATE] [DATE] 設計師編號/姓名 設計師編號/姓名 顧客編號/姓名 顧客編號/姓名 其他付…" at bounding box center [551, 98] width 856 height 47
click at [448, 97] on input "設計師編號/姓名" at bounding box center [438, 98] width 89 height 19
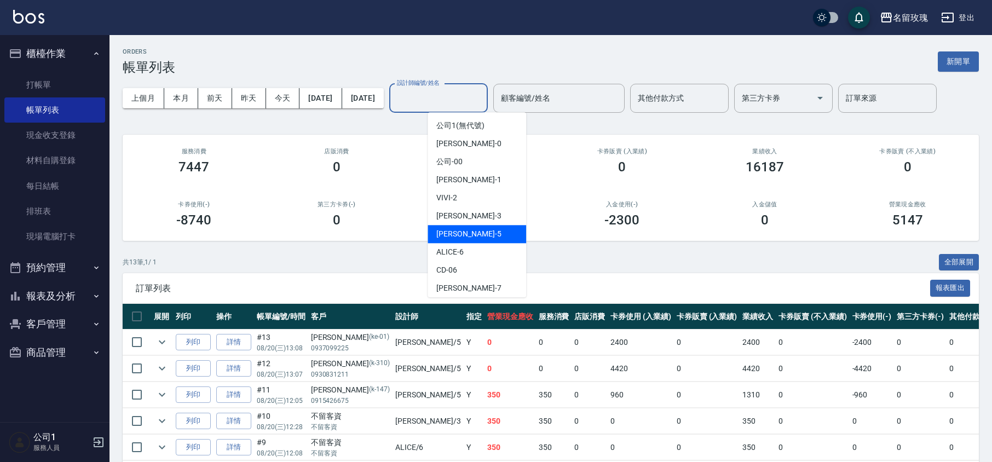
click at [458, 239] on span "[PERSON_NAME] -5" at bounding box center [468, 233] width 65 height 11
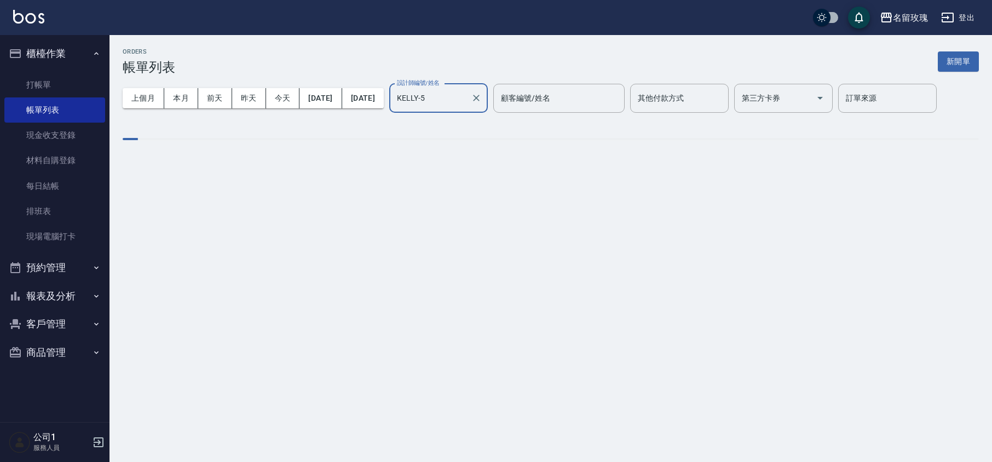
type input "KELLY-5"
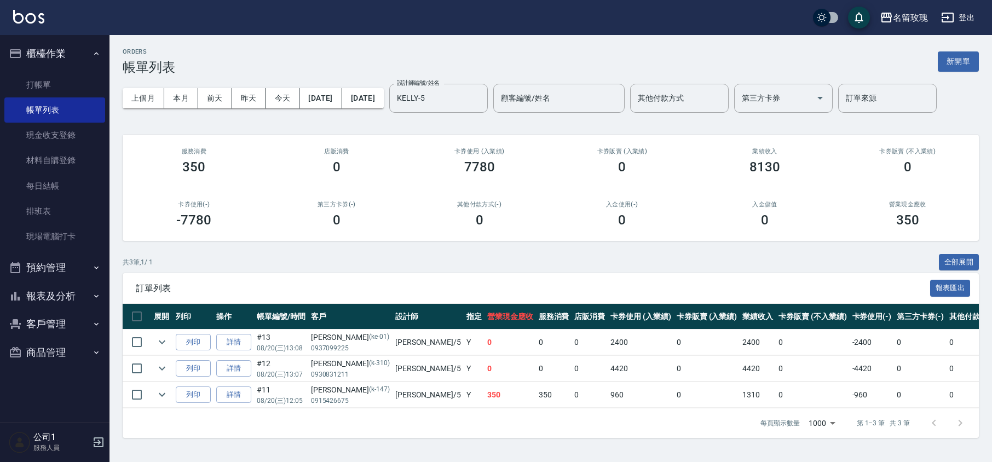
click at [424, 124] on div "ORDERS 帳單列表 新開單 上個月 本月 [DATE] [DATE] [DATE] [DATE] [DATE] 設計師編號/姓名 [PERSON_NAME…" at bounding box center [550, 243] width 882 height 416
click at [61, 79] on link "打帳單" at bounding box center [54, 84] width 101 height 25
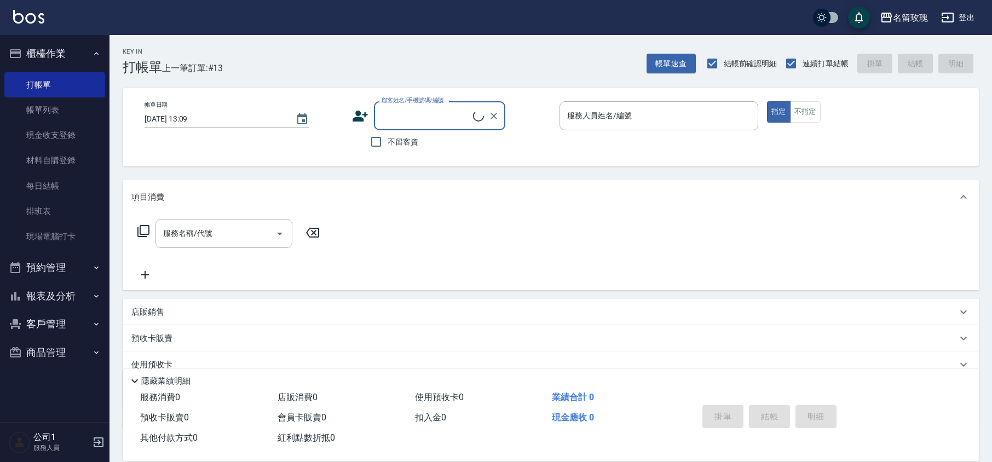
click at [48, 305] on button "報表及分析" at bounding box center [54, 296] width 101 height 28
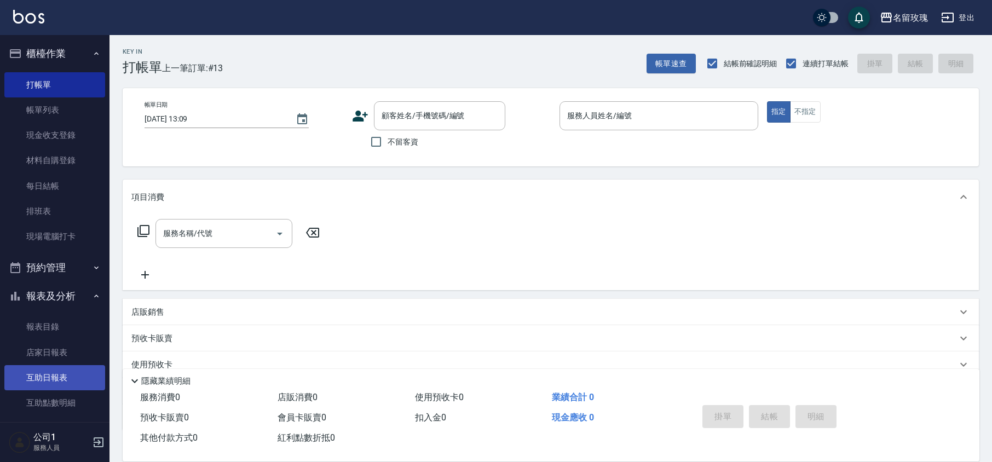
scroll to position [73, 0]
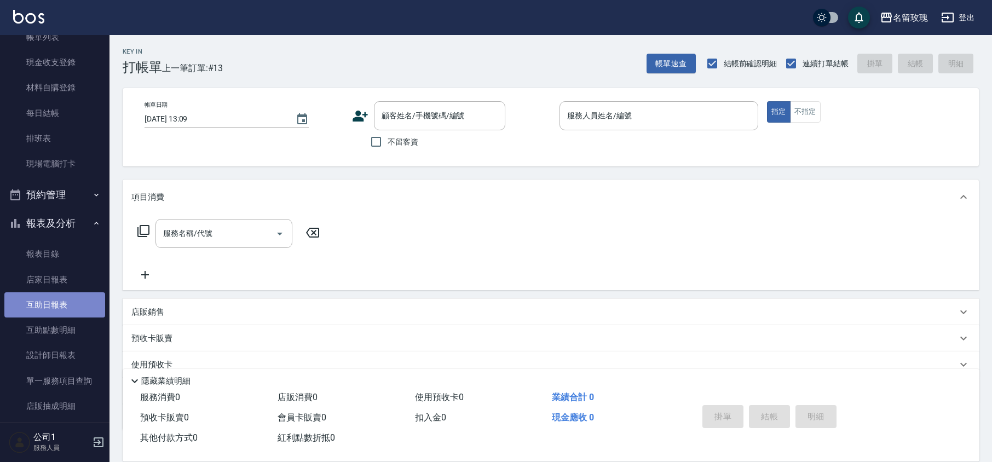
click at [61, 303] on link "互助日報表" at bounding box center [54, 304] width 101 height 25
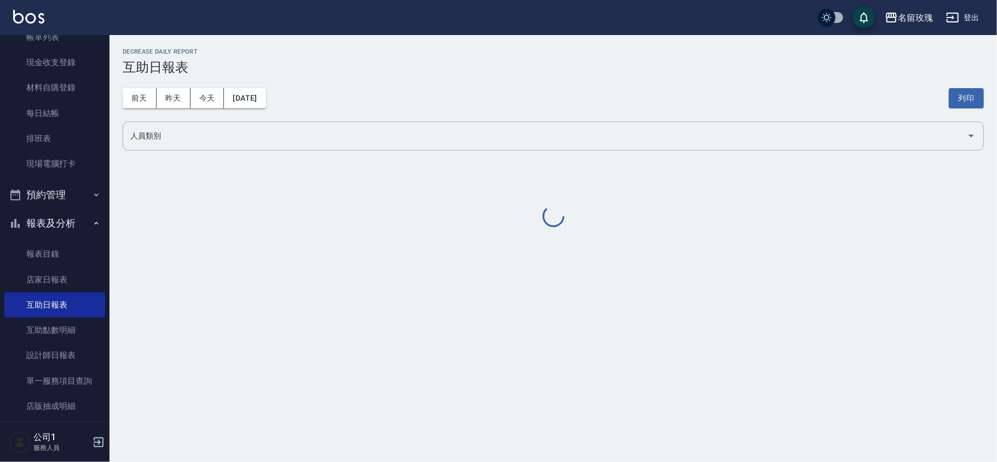
click at [420, 116] on div "[DATE] [DATE] [DATE] [DATE] 列印" at bounding box center [553, 98] width 861 height 47
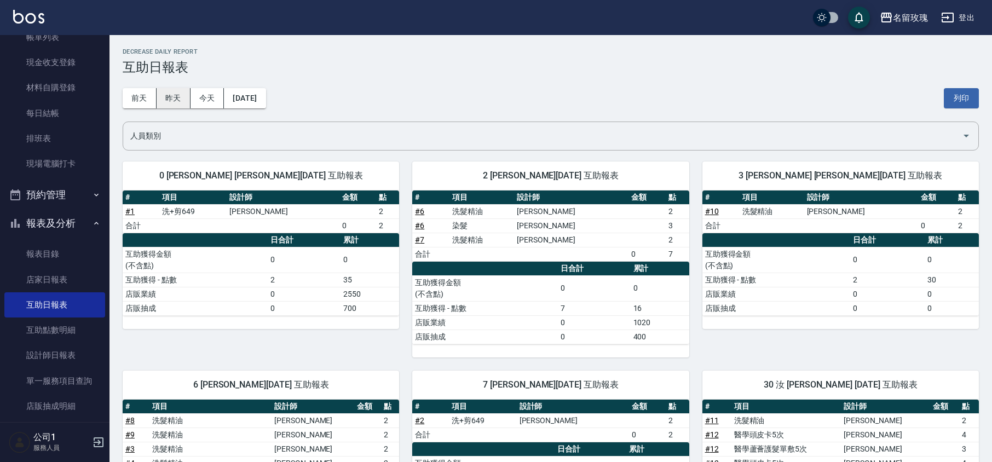
click at [170, 95] on button "昨天" at bounding box center [174, 98] width 34 height 20
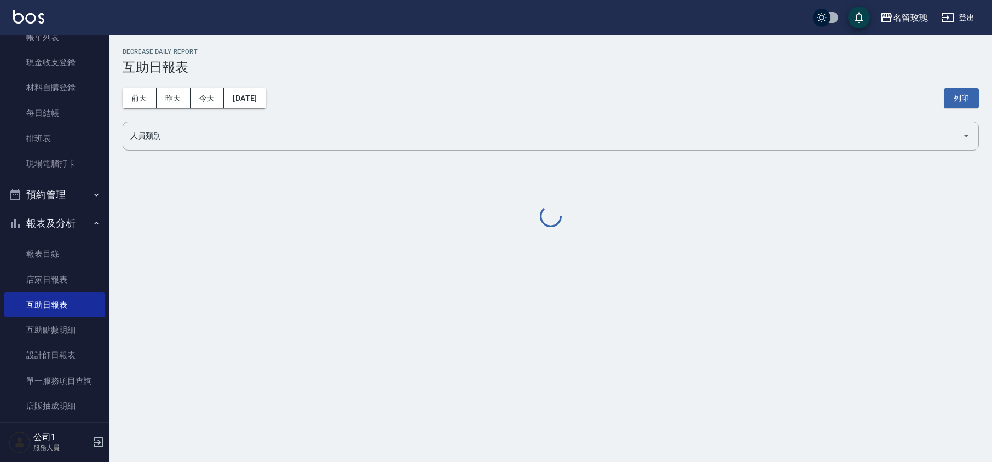
click at [414, 84] on div "[DATE] [DATE] [DATE] [DATE] 列印" at bounding box center [551, 98] width 856 height 47
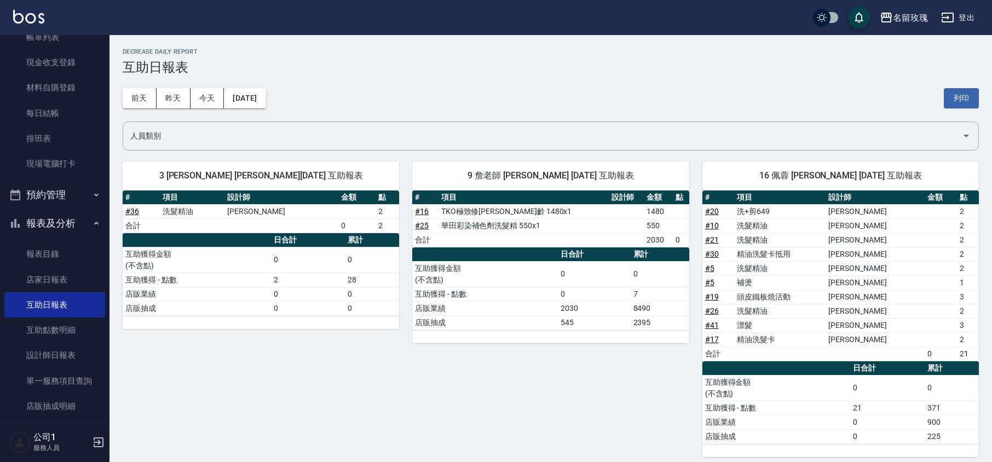
click at [520, 81] on div "[DATE] [DATE] [DATE] [DATE] 列印" at bounding box center [551, 98] width 856 height 47
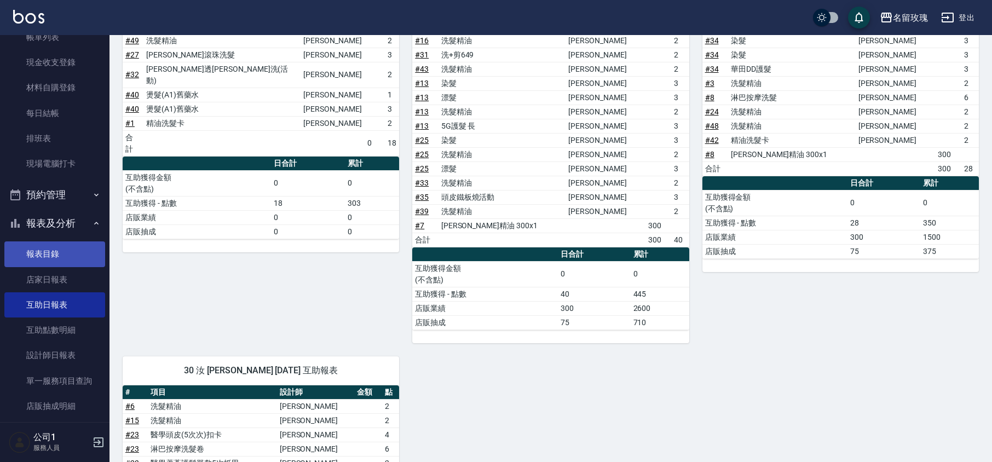
scroll to position [438, 0]
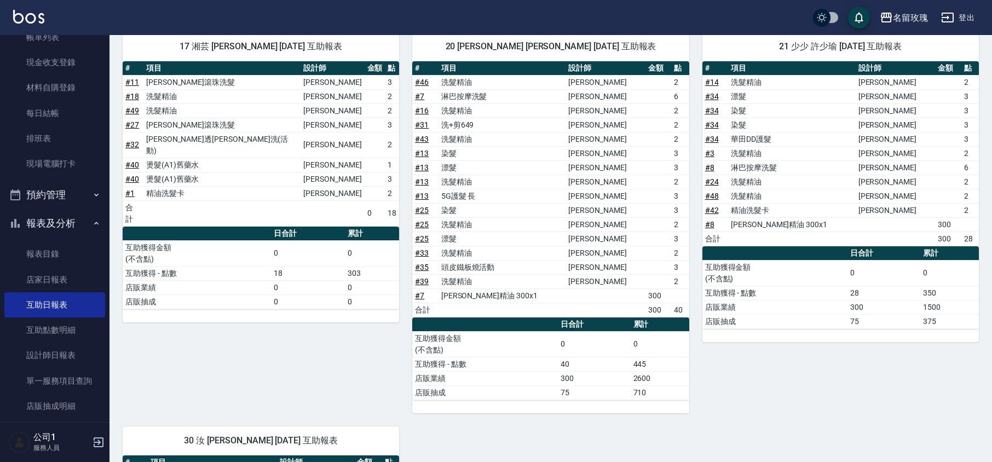
click at [62, 218] on button "報表及分析" at bounding box center [54, 223] width 101 height 28
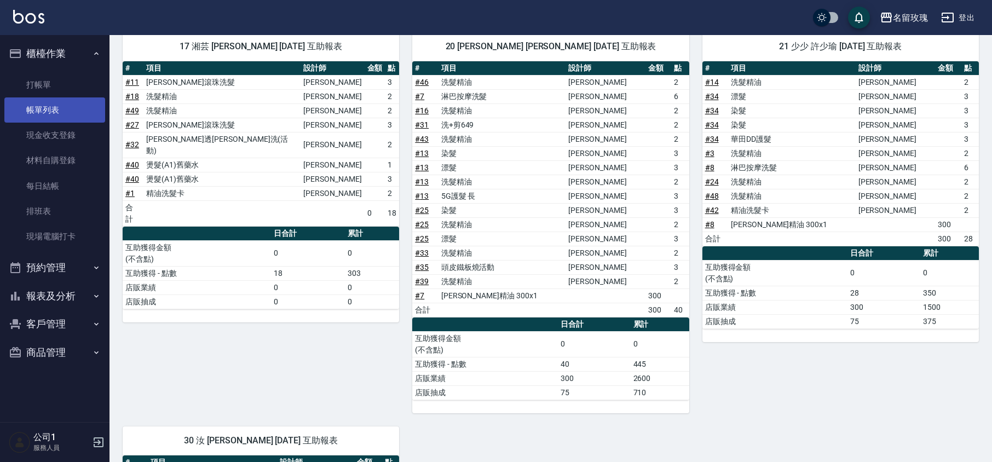
scroll to position [0, 0]
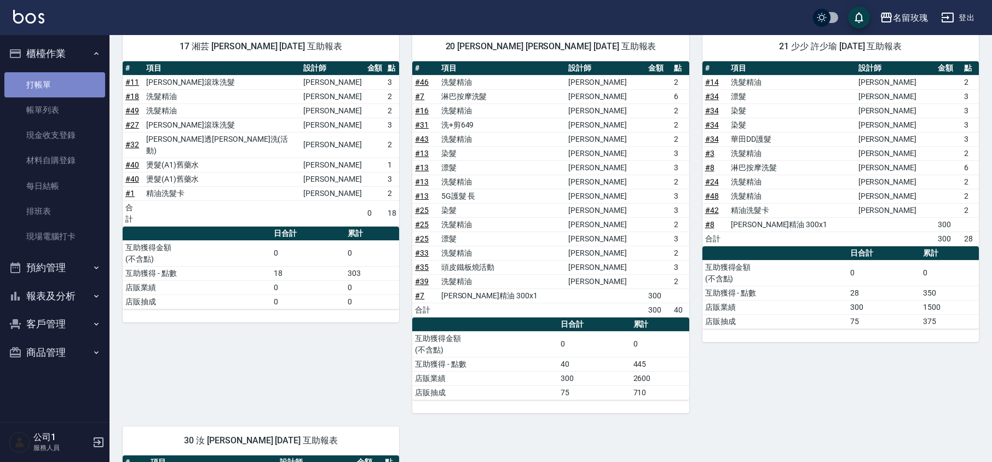
click at [62, 81] on link "打帳單" at bounding box center [54, 84] width 101 height 25
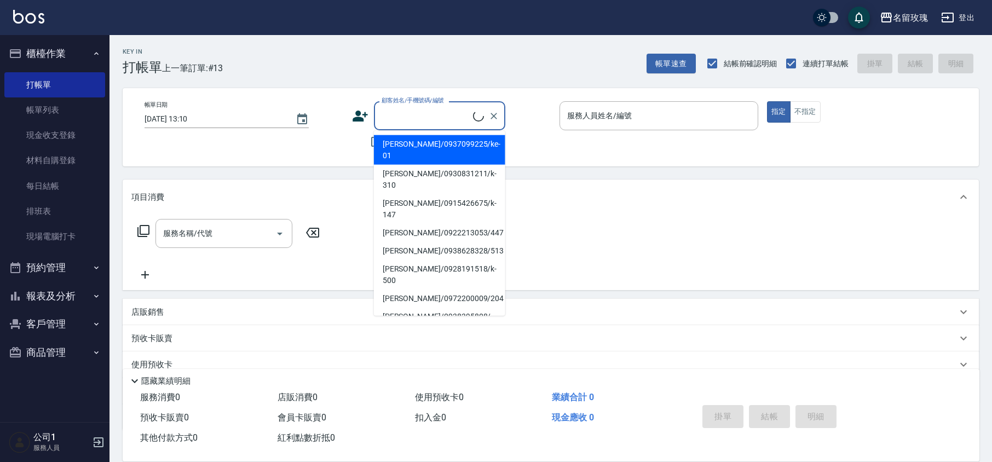
click at [436, 112] on input "顧客姓名/手機號碼/編號" at bounding box center [426, 115] width 94 height 19
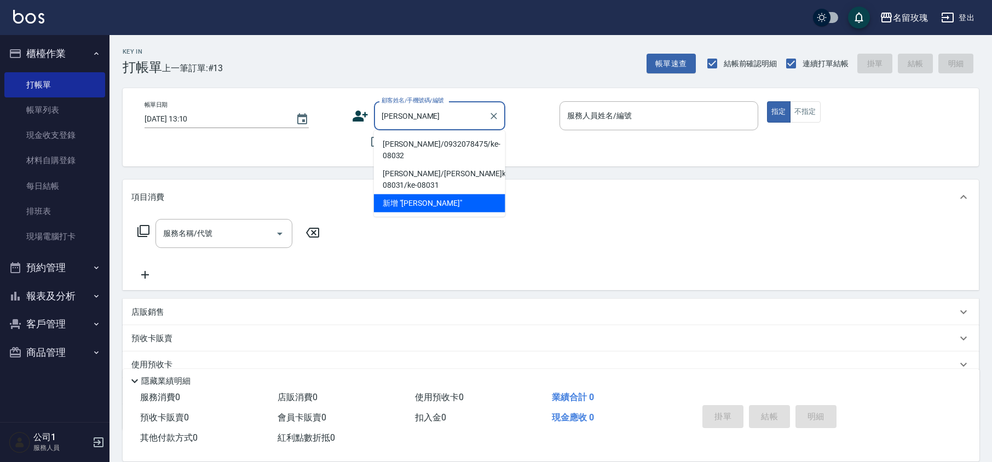
click at [414, 137] on li "[PERSON_NAME]/0932078475/ke-08032" at bounding box center [439, 150] width 131 height 30
type input "[PERSON_NAME]/0932078475/ke-08032"
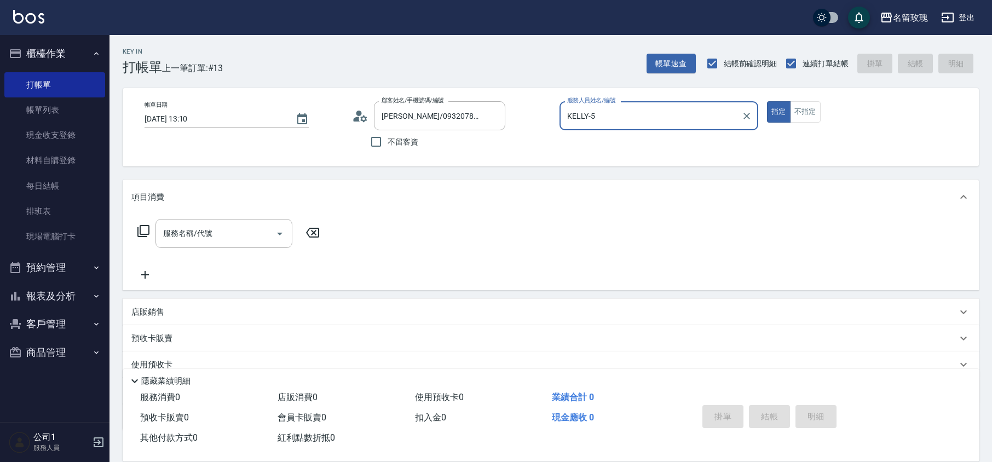
type input "KELLY-5"
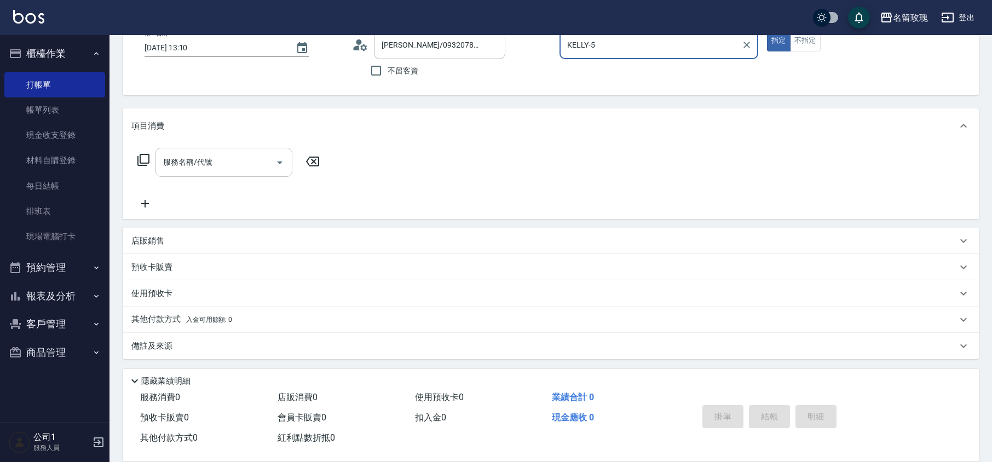
click at [229, 160] on input "服務名稱/代號" at bounding box center [215, 162] width 111 height 19
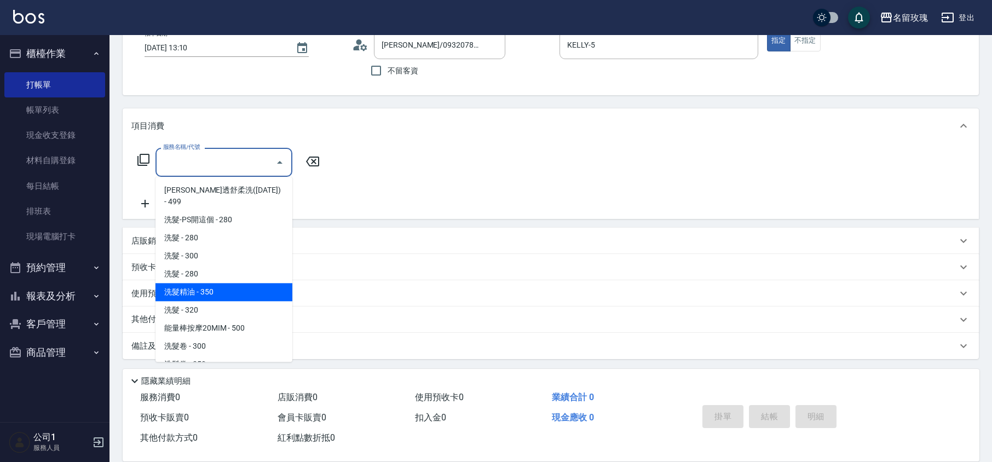
click at [219, 283] on span "洗髮精油 - 350" at bounding box center [223, 292] width 137 height 18
type input "洗髮精油(206)"
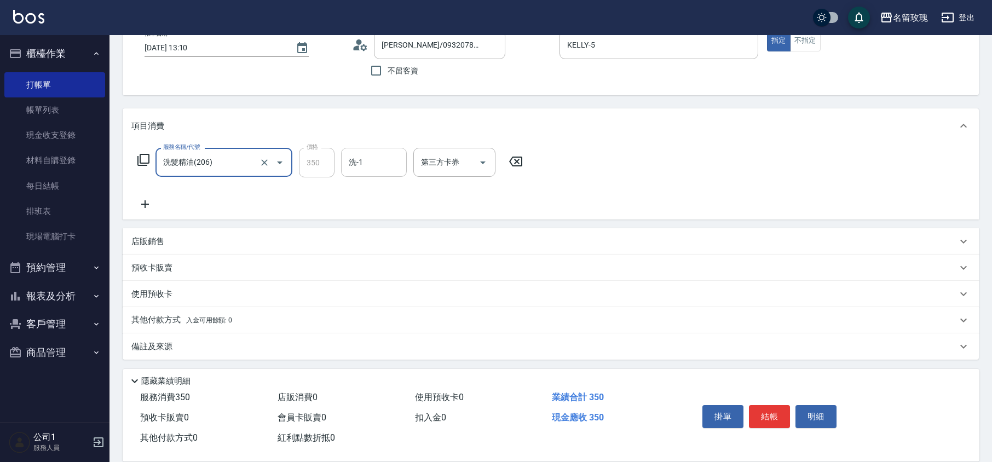
click at [373, 173] on div "洗-1" at bounding box center [374, 162] width 66 height 29
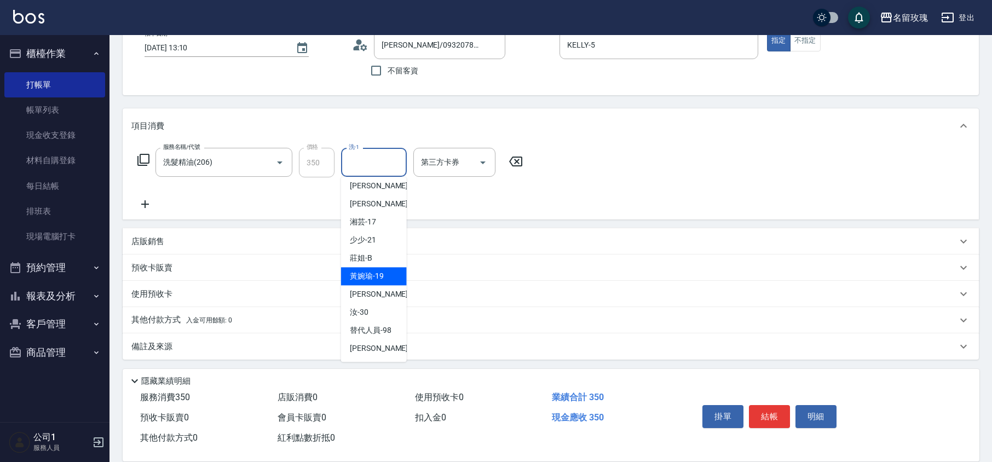
scroll to position [215, 0]
click at [367, 303] on div "汝 -30" at bounding box center [374, 312] width 66 height 18
type input "汝-30"
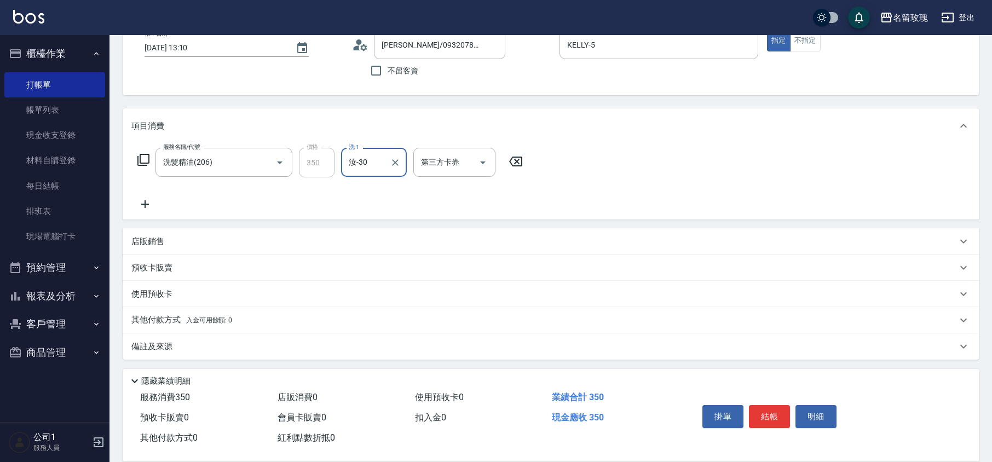
click at [380, 204] on div "服務名稱/代號 洗髮精油(206) 服務名稱/代號 價格 350 價格 洗-1 汝-30 洗-1 第三方卡券 第三方卡券" at bounding box center [330, 179] width 398 height 63
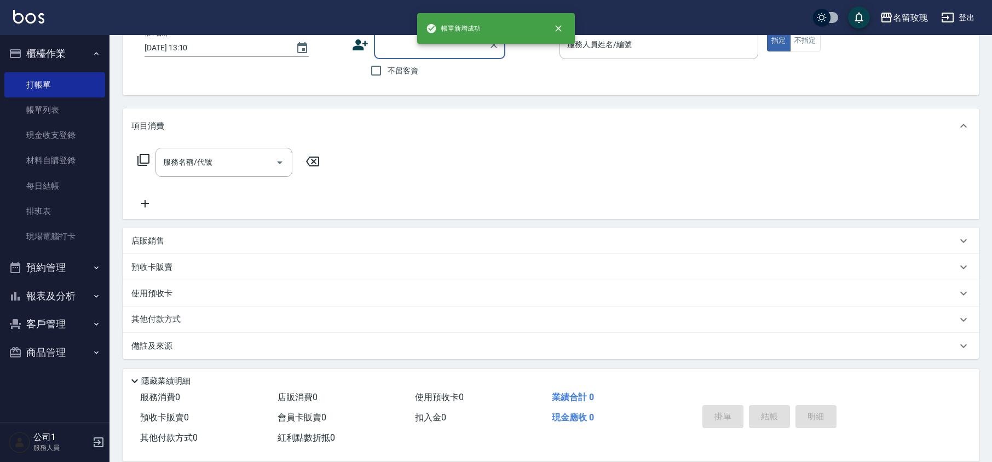
scroll to position [0, 0]
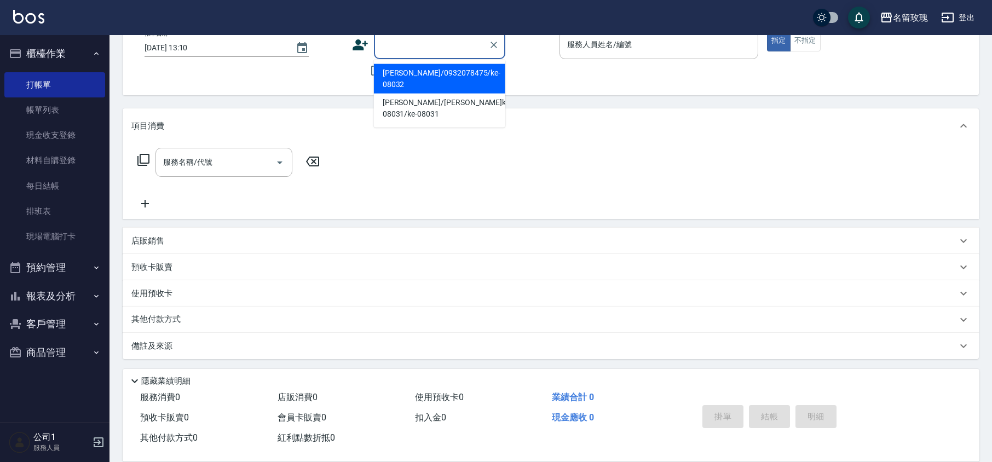
click at [410, 50] on input "顧客姓名/手機號碼/編號" at bounding box center [431, 44] width 105 height 19
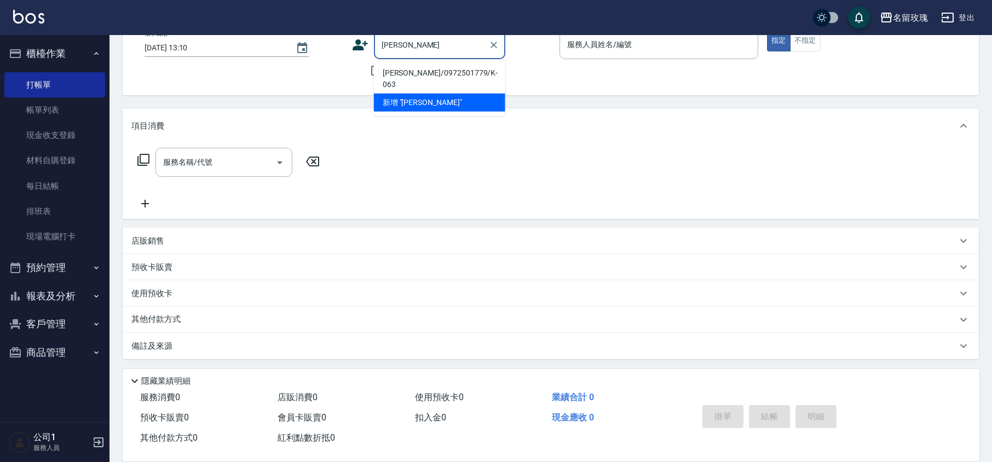
click at [408, 74] on li "[PERSON_NAME]/0972501779/K-063" at bounding box center [439, 79] width 131 height 30
type input "[PERSON_NAME]/0972501779/K-063"
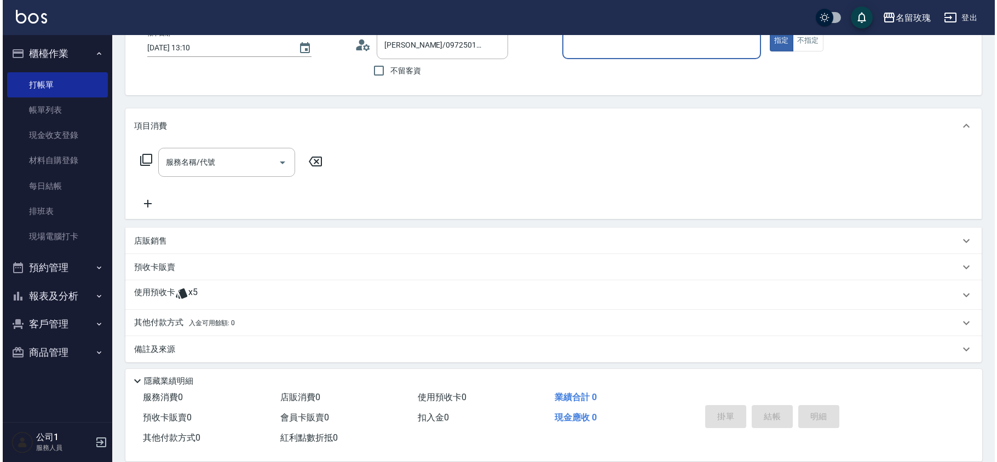
scroll to position [74, 0]
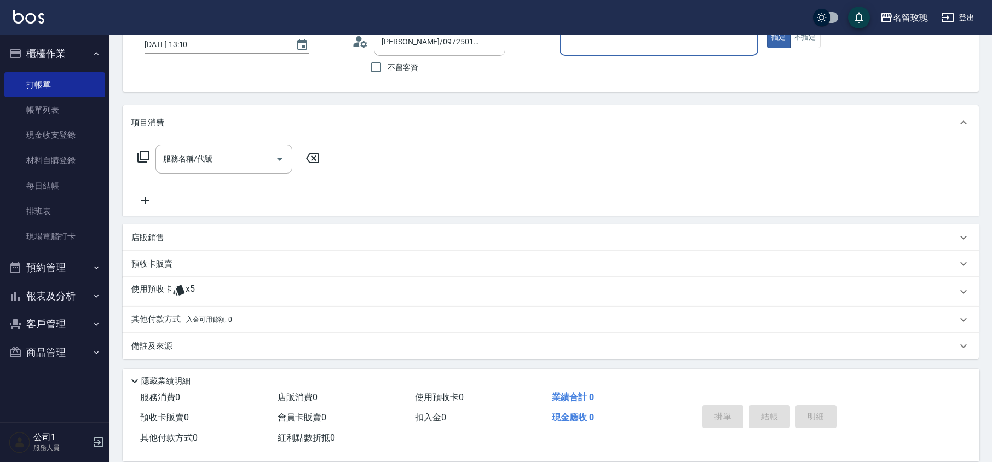
click at [360, 33] on div "名留玫瑰 登出" at bounding box center [496, 17] width 992 height 35
click at [362, 38] on icon at bounding box center [360, 41] width 16 height 16
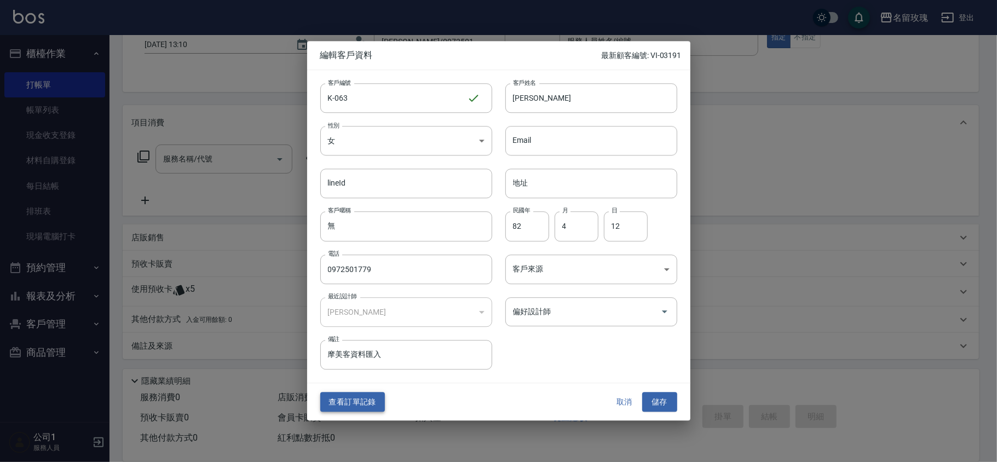
click at [367, 394] on button "查看訂單記錄" at bounding box center [352, 402] width 65 height 20
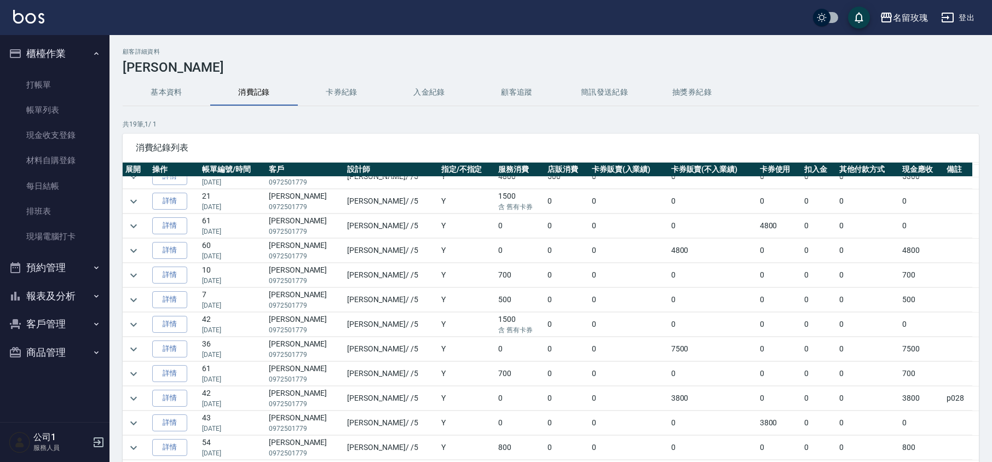
scroll to position [73, 0]
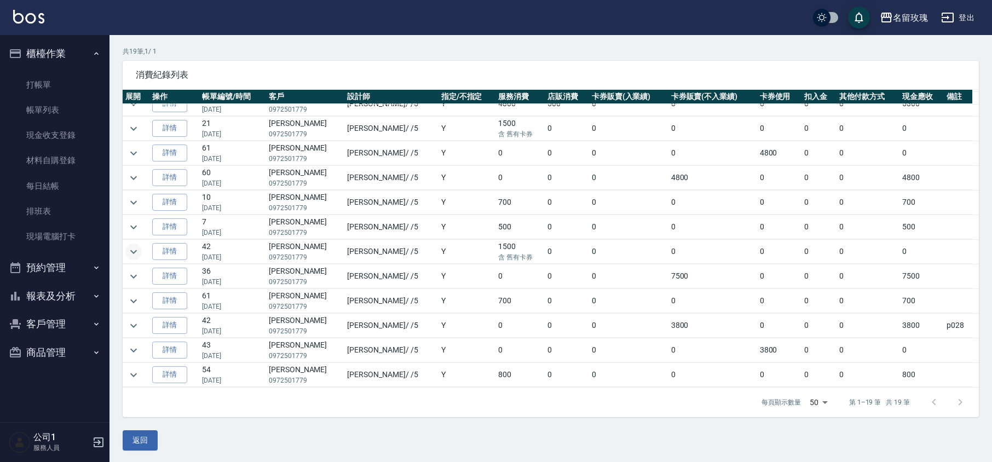
click at [134, 252] on icon "expand row" at bounding box center [133, 251] width 13 height 13
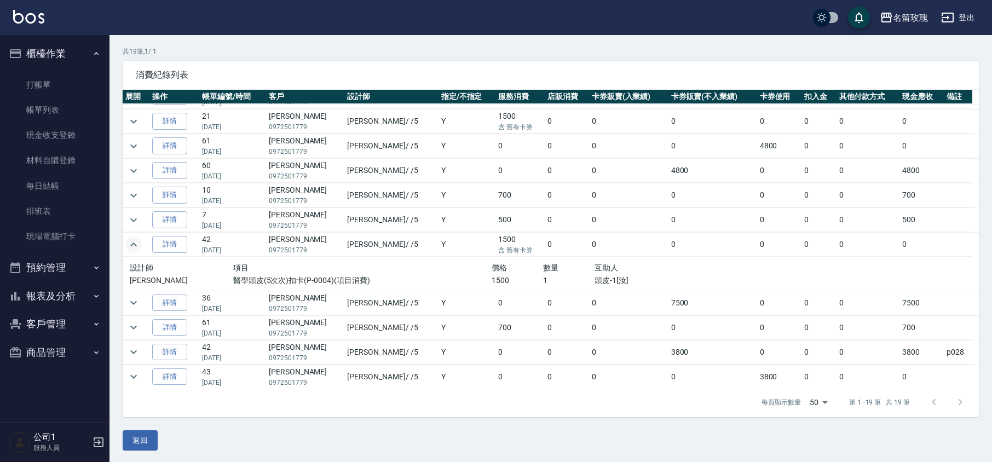
click at [134, 251] on icon "expand row" at bounding box center [133, 244] width 13 height 13
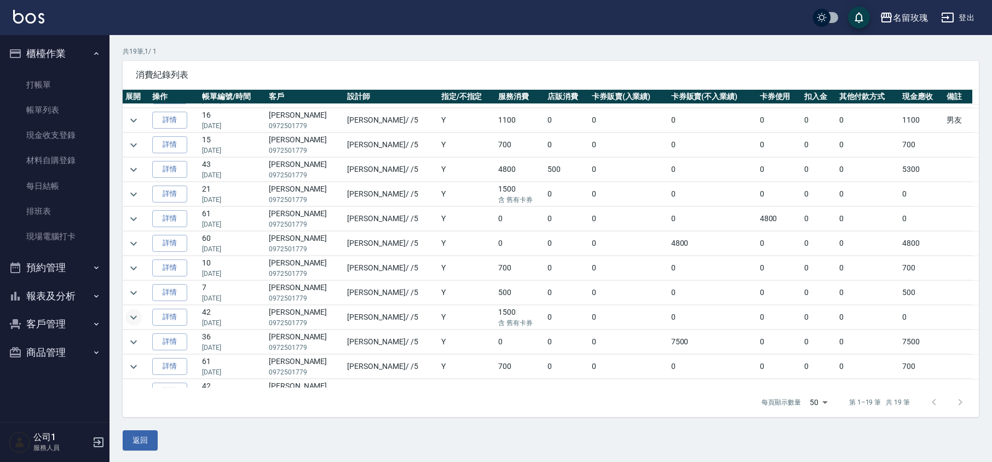
scroll to position [46, 0]
click at [134, 200] on icon "expand row" at bounding box center [133, 193] width 13 height 13
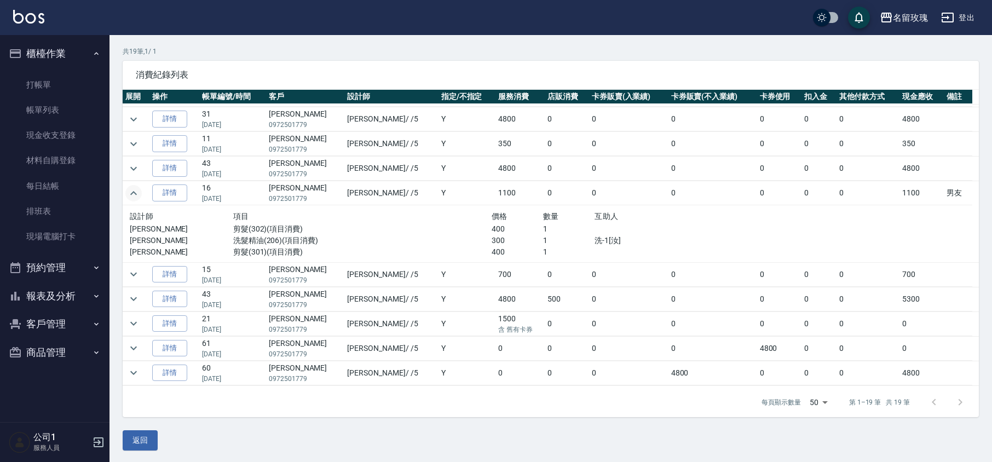
click at [134, 199] on icon "expand row" at bounding box center [133, 193] width 13 height 13
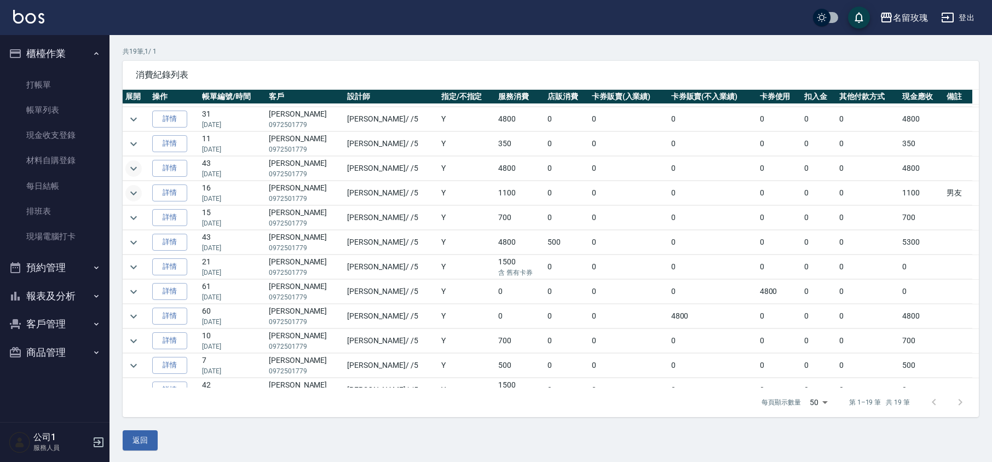
click at [130, 175] on icon "expand row" at bounding box center [133, 168] width 13 height 13
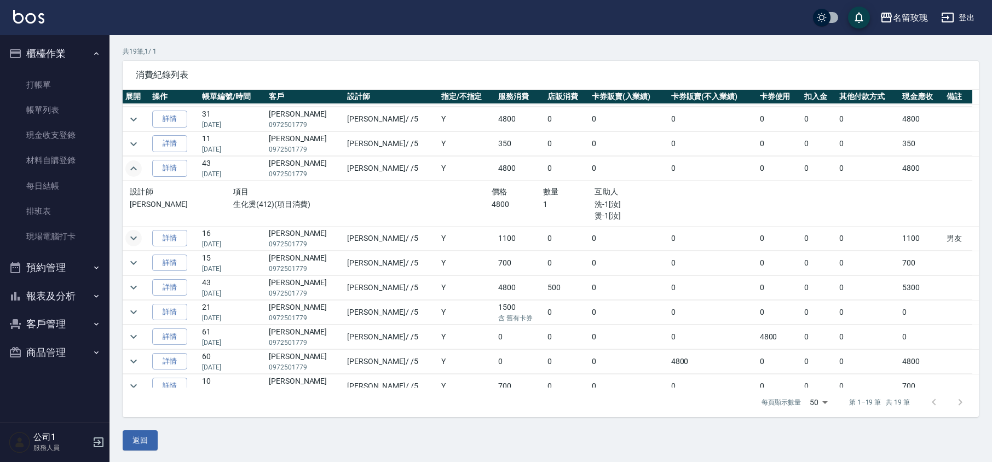
click at [130, 175] on icon "expand row" at bounding box center [133, 168] width 13 height 13
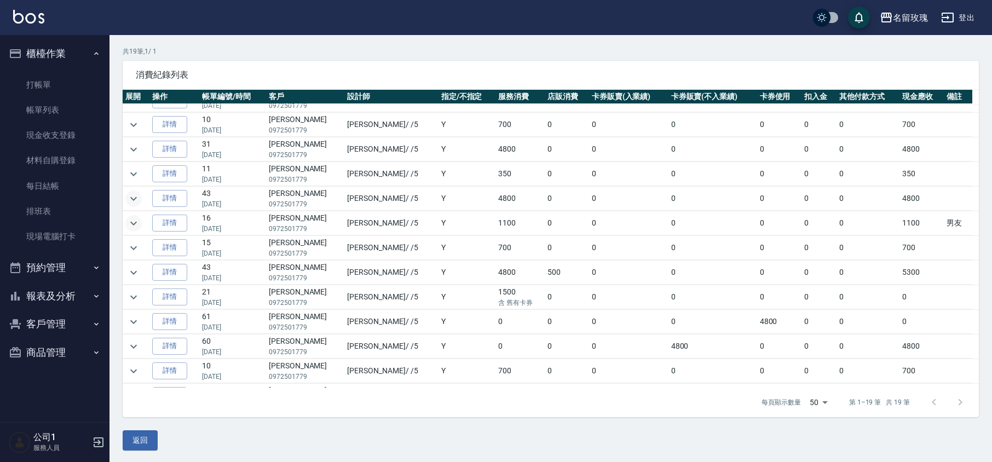
scroll to position [0, 0]
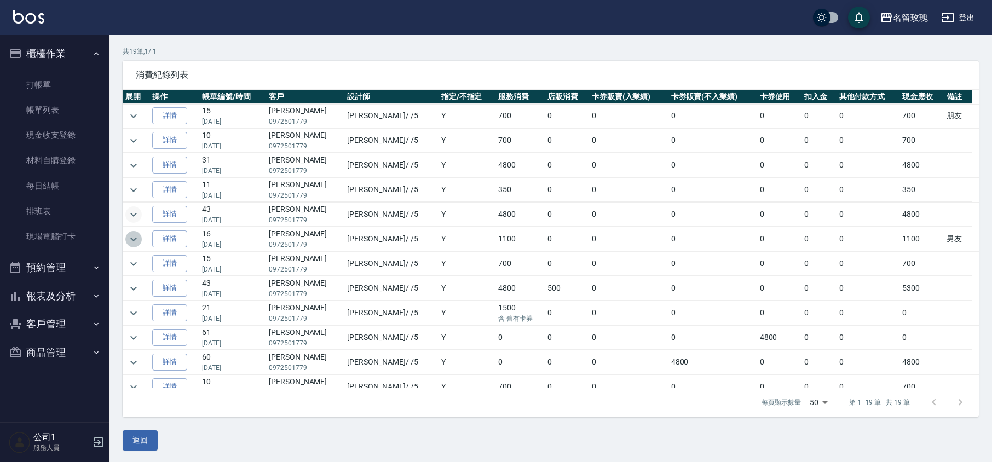
click at [138, 243] on icon "expand row" at bounding box center [133, 239] width 13 height 13
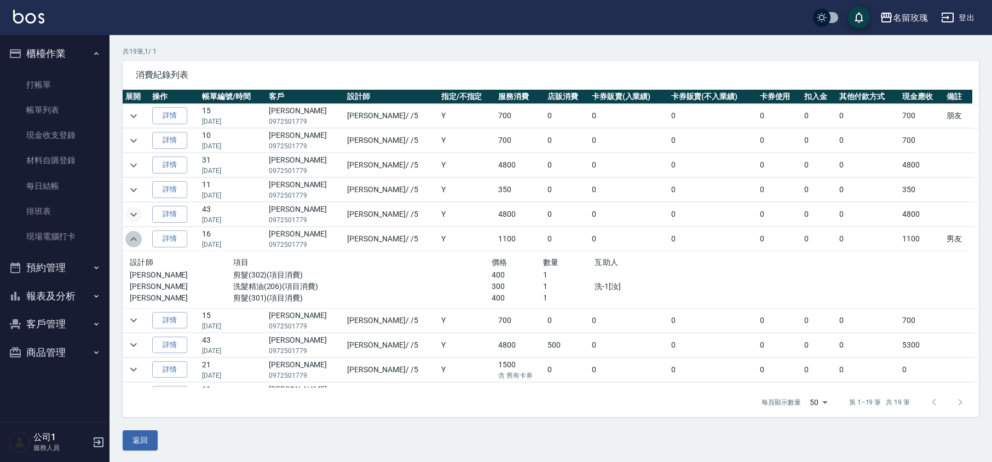
click at [138, 242] on icon "expand row" at bounding box center [133, 239] width 13 height 13
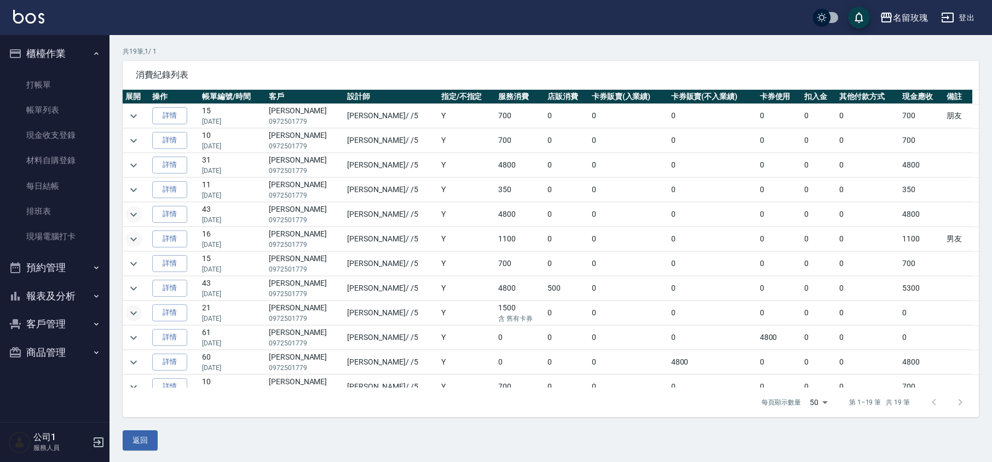
scroll to position [73, 0]
click at [140, 219] on button "expand row" at bounding box center [133, 215] width 16 height 16
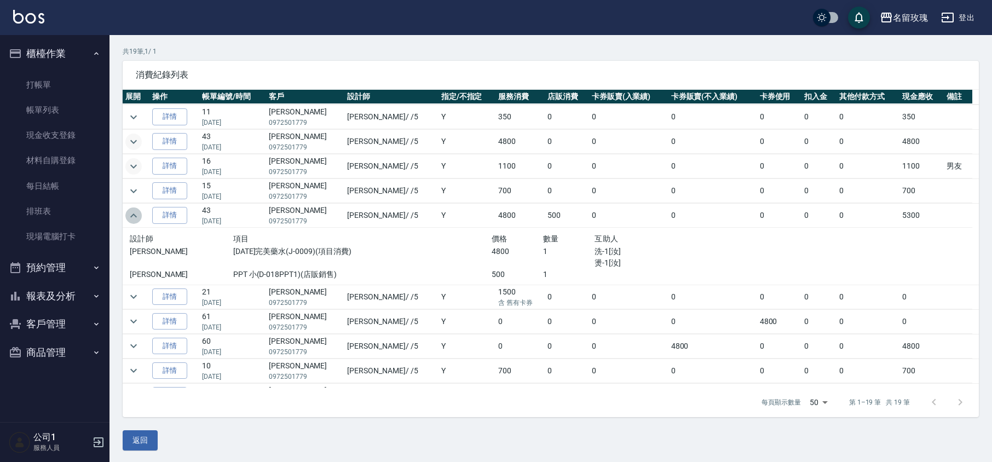
click at [141, 219] on button "expand row" at bounding box center [133, 215] width 16 height 16
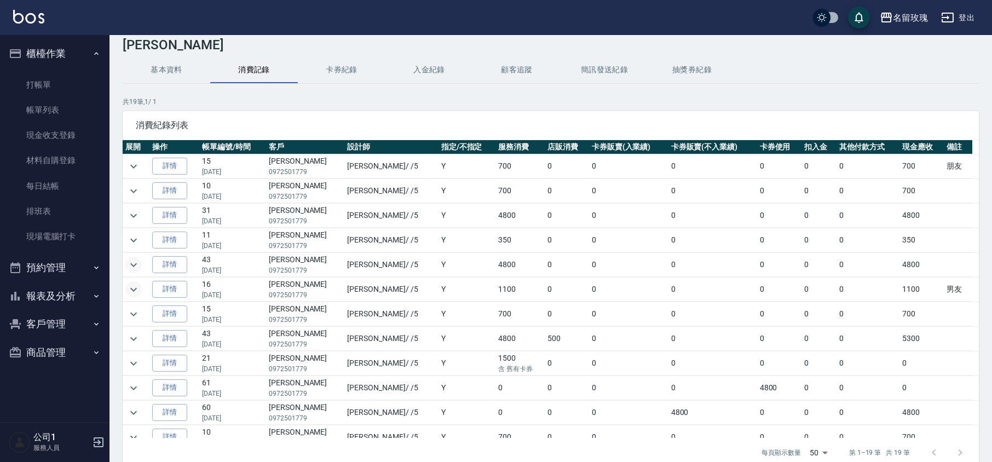
scroll to position [0, 0]
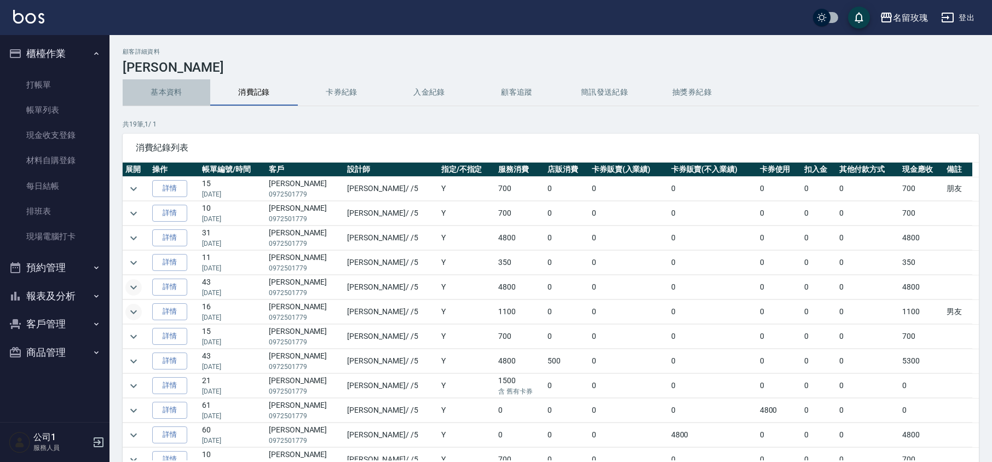
click at [172, 91] on button "基本資料" at bounding box center [167, 92] width 88 height 26
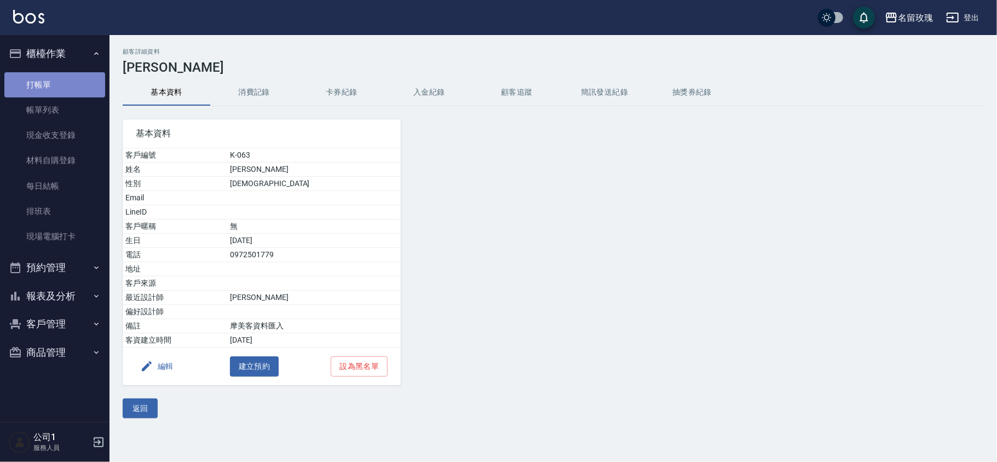
click at [32, 78] on link "打帳單" at bounding box center [54, 84] width 101 height 25
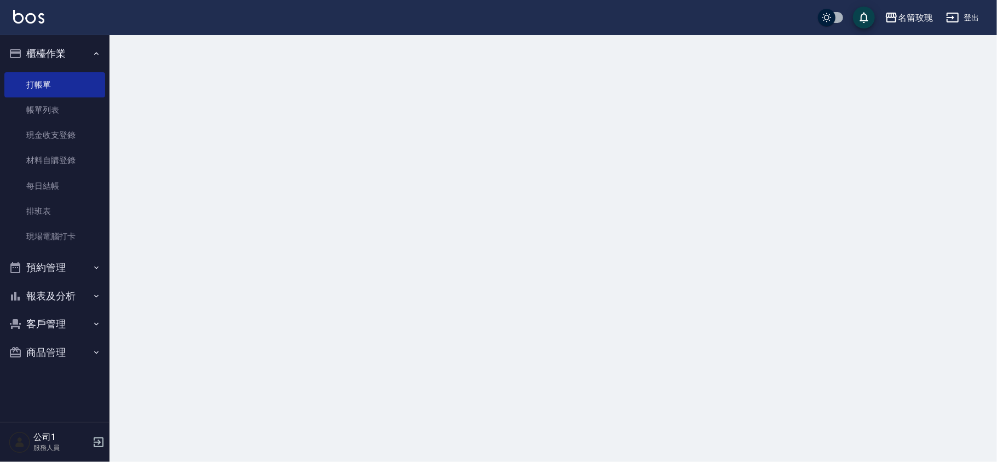
click at [59, 44] on button "櫃檯作業" at bounding box center [54, 53] width 101 height 28
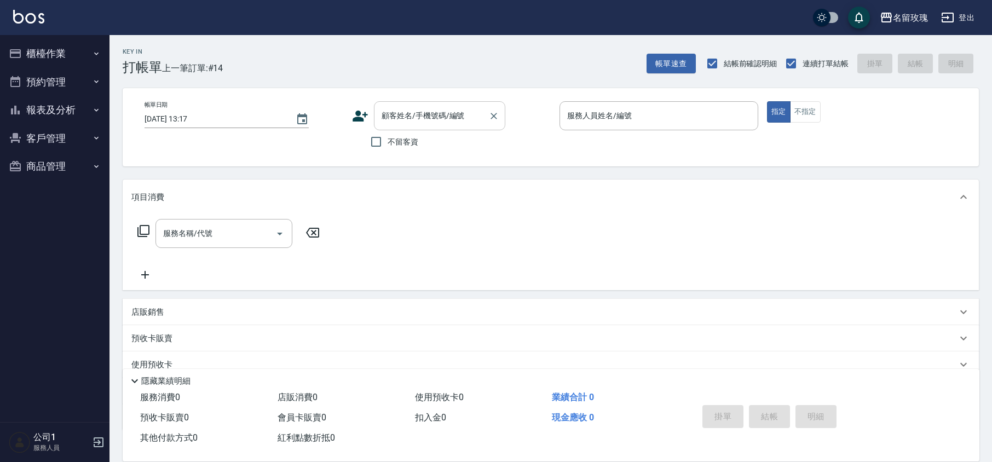
click at [403, 121] on input "顧客姓名/手機號碼/編號" at bounding box center [431, 115] width 105 height 19
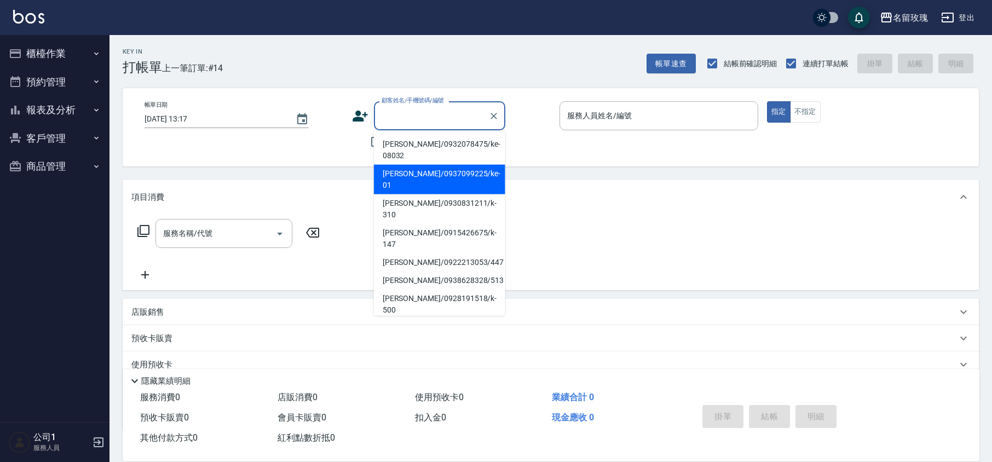
click at [412, 165] on li "[PERSON_NAME]/0937099225/ke-01" at bounding box center [439, 180] width 131 height 30
type input "[PERSON_NAME]/0937099225/ke-01"
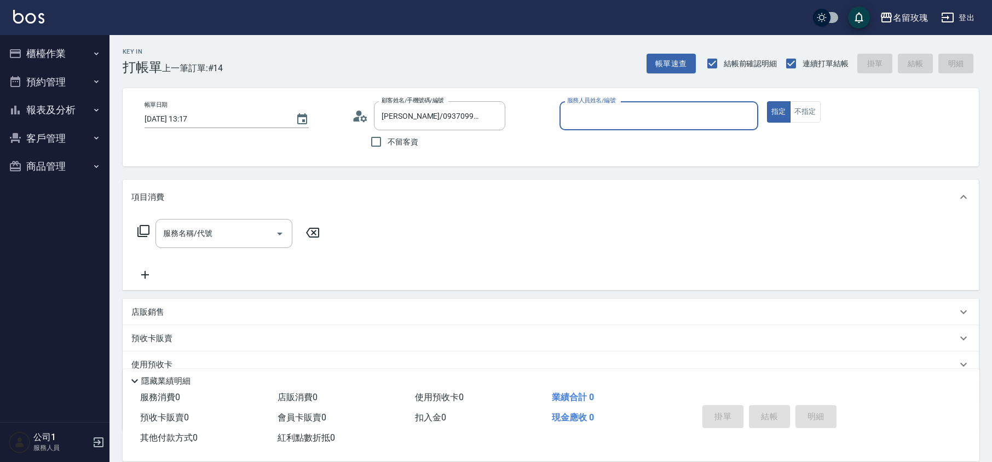
type input "KELLY-5"
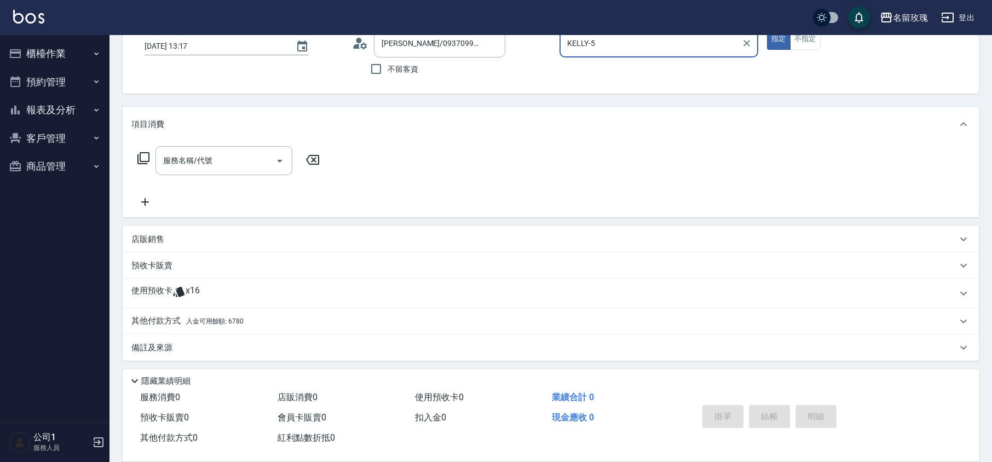
scroll to position [74, 0]
